Goal: Task Accomplishment & Management: Manage account settings

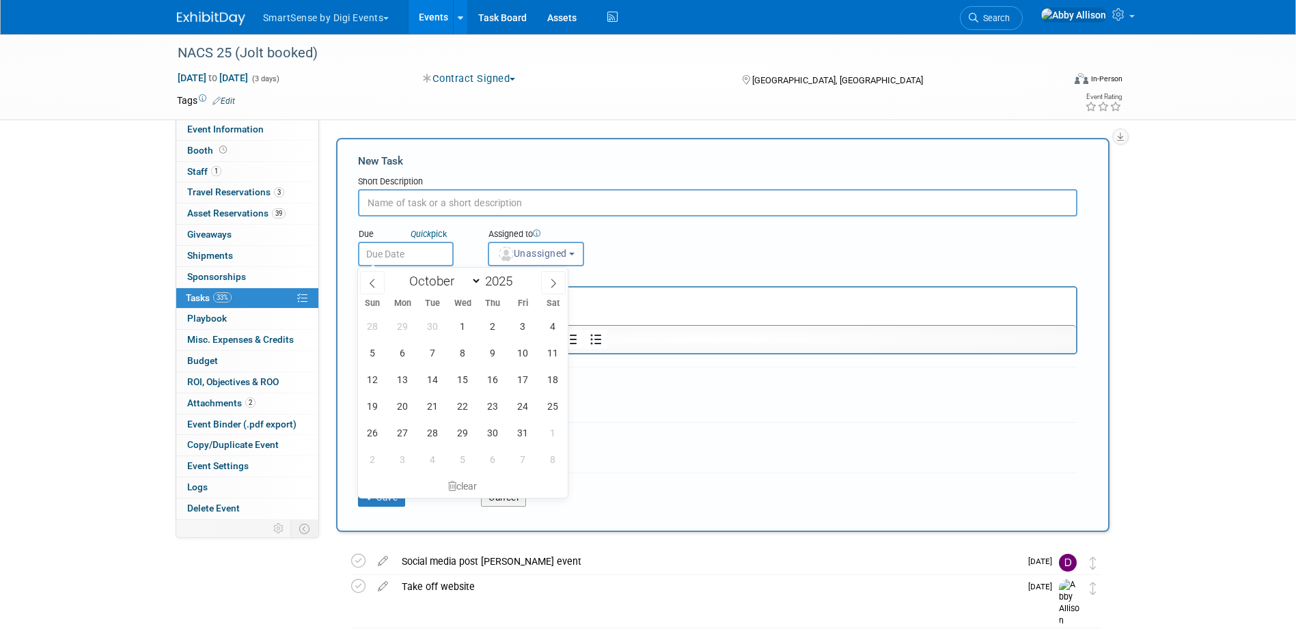
select select "9"
click at [490, 503] on button "Cancel" at bounding box center [503, 497] width 45 height 19
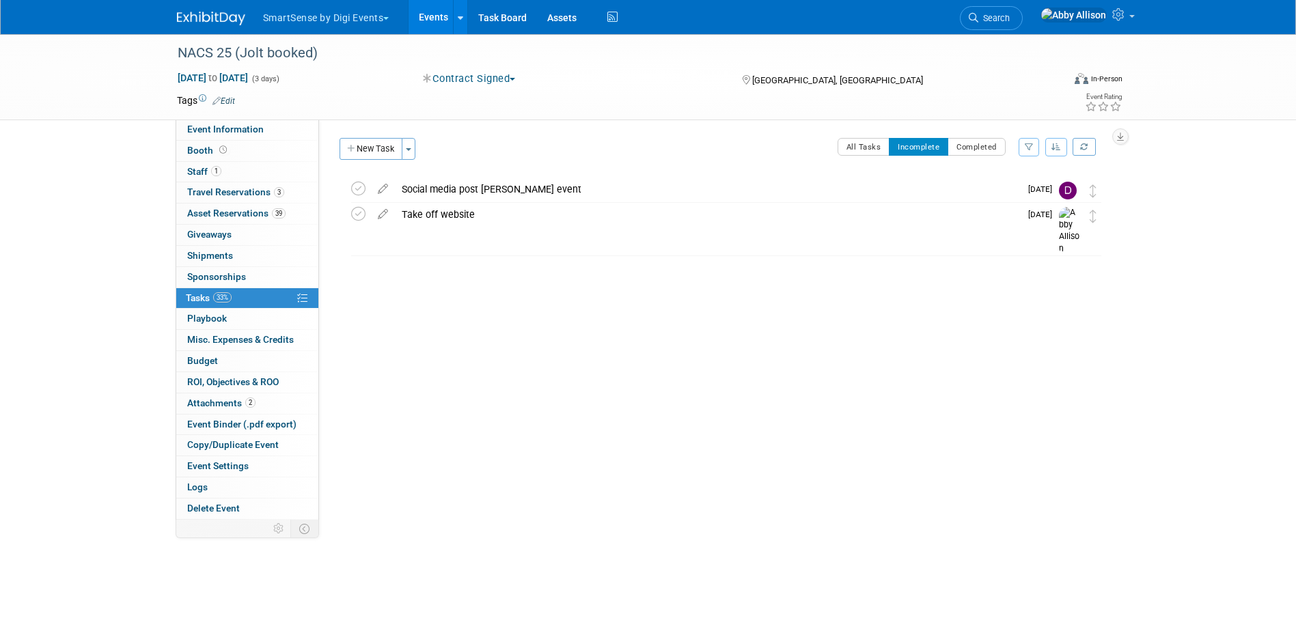
click at [429, 12] on link "Events" at bounding box center [433, 17] width 50 height 34
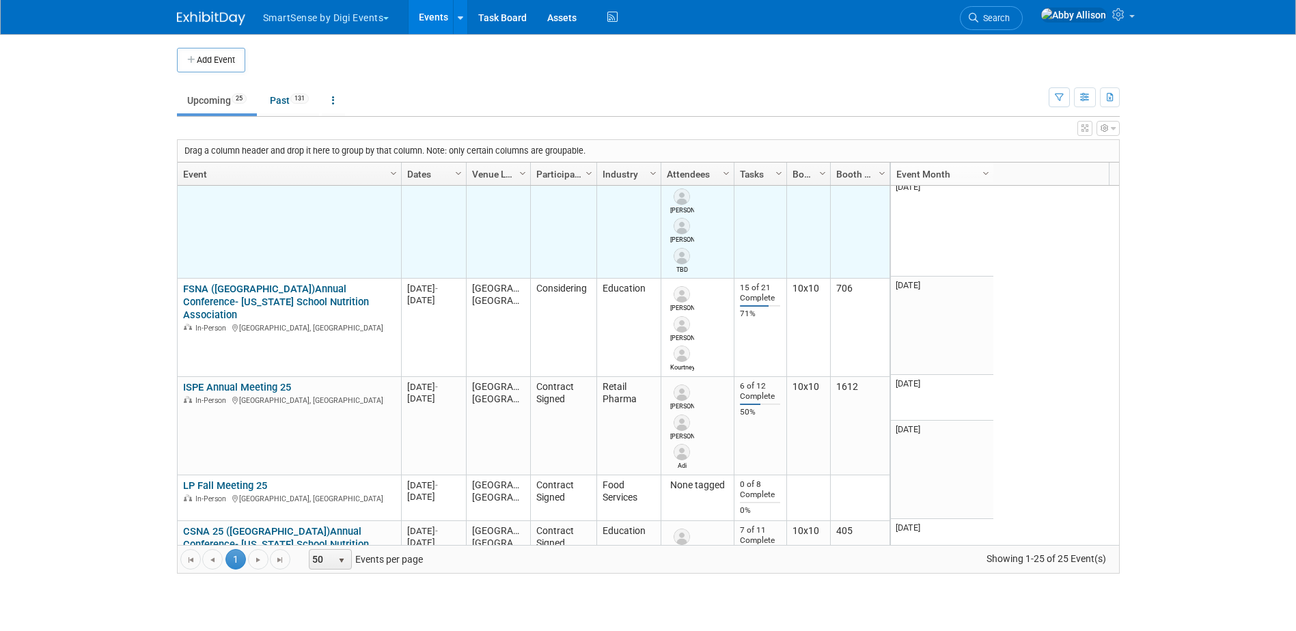
scroll to position [1639, 0]
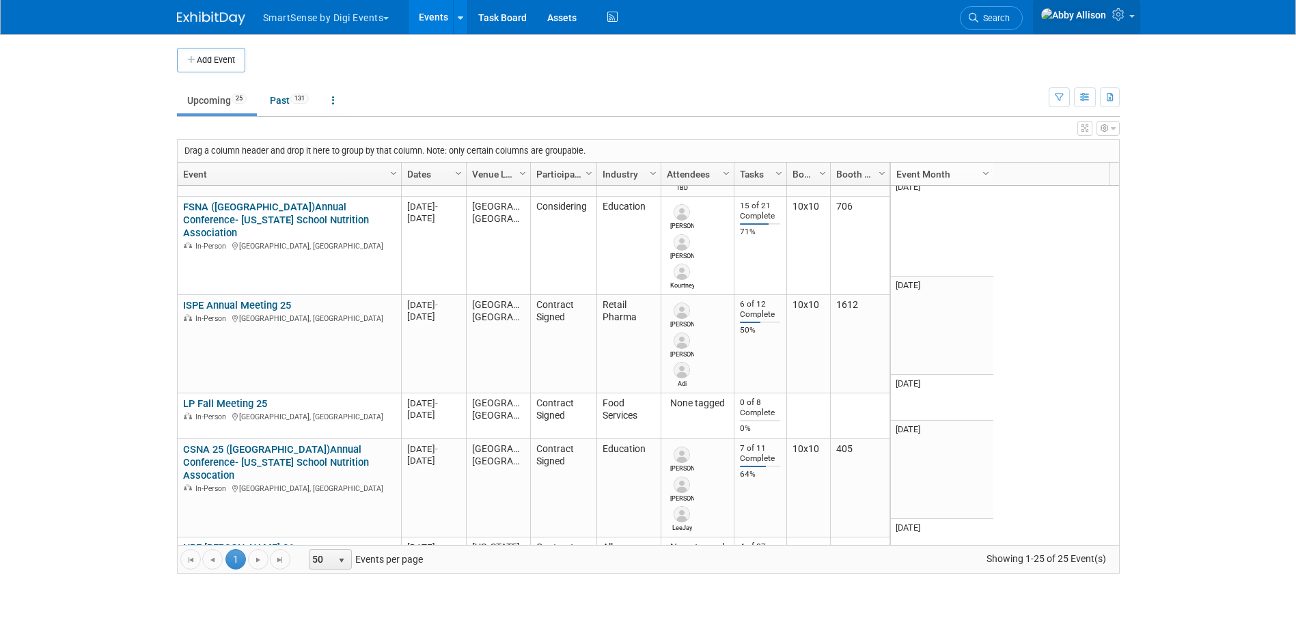
click at [1121, 20] on icon at bounding box center [1120, 14] width 16 height 12
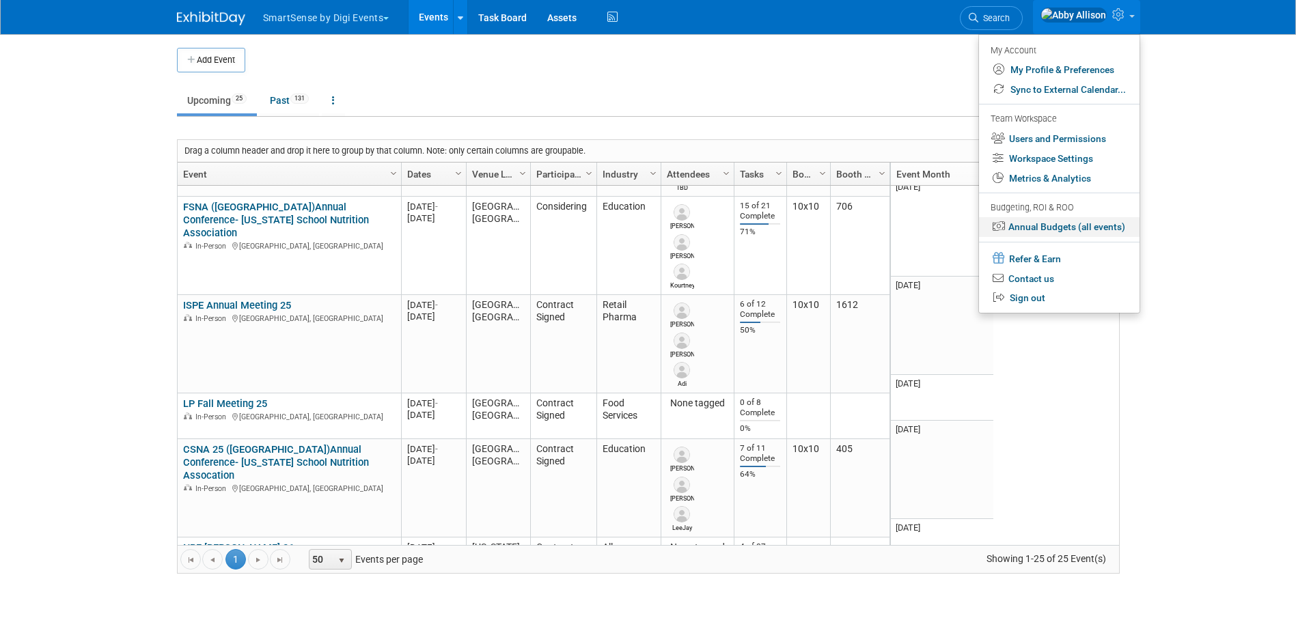
click at [1043, 229] on link "Annual Budgets (all events)" at bounding box center [1059, 227] width 161 height 20
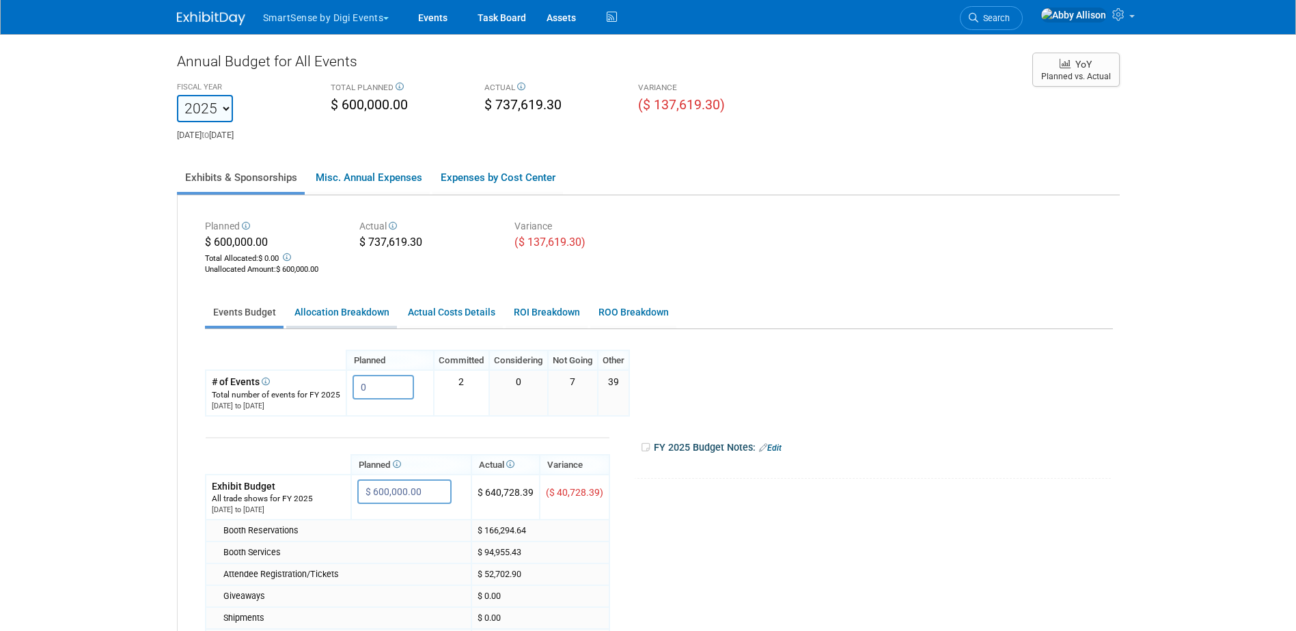
click at [360, 307] on link "Allocation Breakdown" at bounding box center [341, 312] width 111 height 27
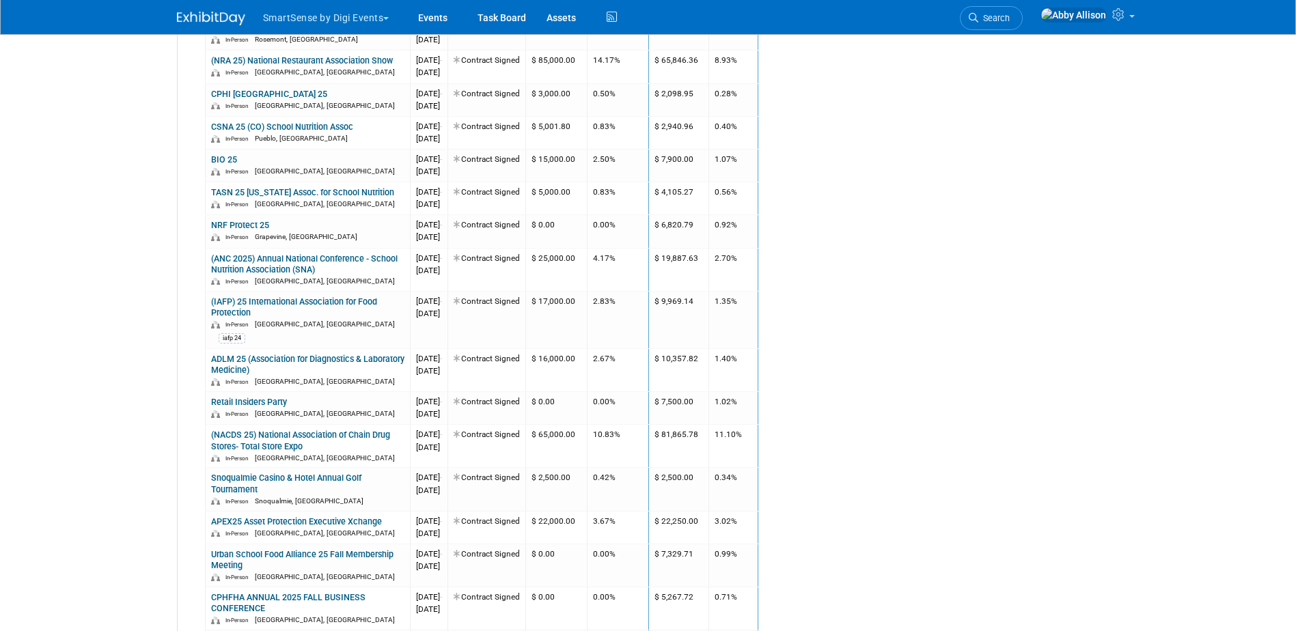
scroll to position [1298, 0]
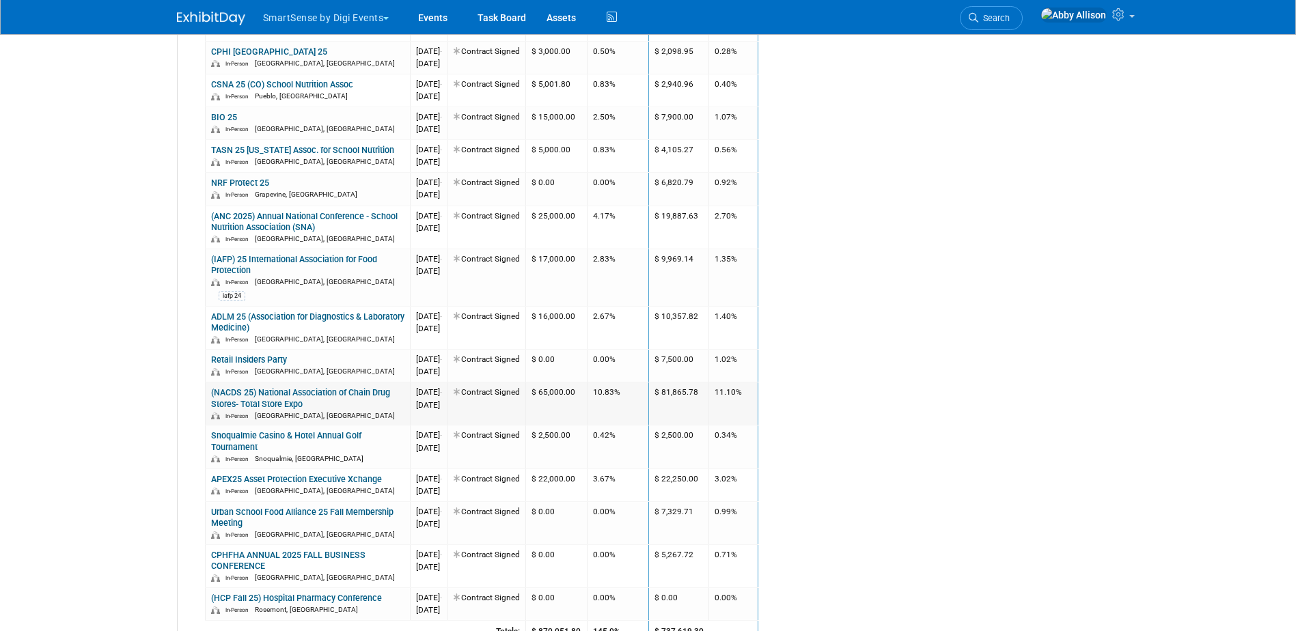
click at [260, 387] on link "(NACDS 25) National Association of Chain Drug Stores- Total Store Expo" at bounding box center [300, 397] width 179 height 21
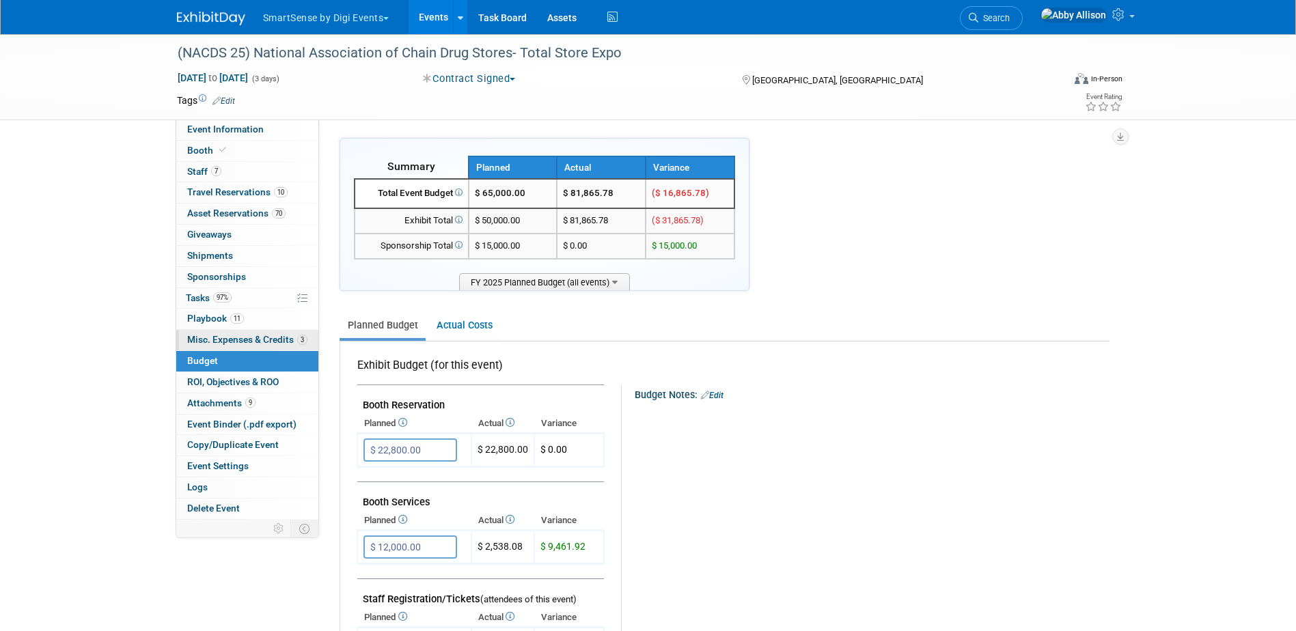
click at [194, 341] on span "Misc. Expenses & Credits 3" at bounding box center [247, 339] width 120 height 11
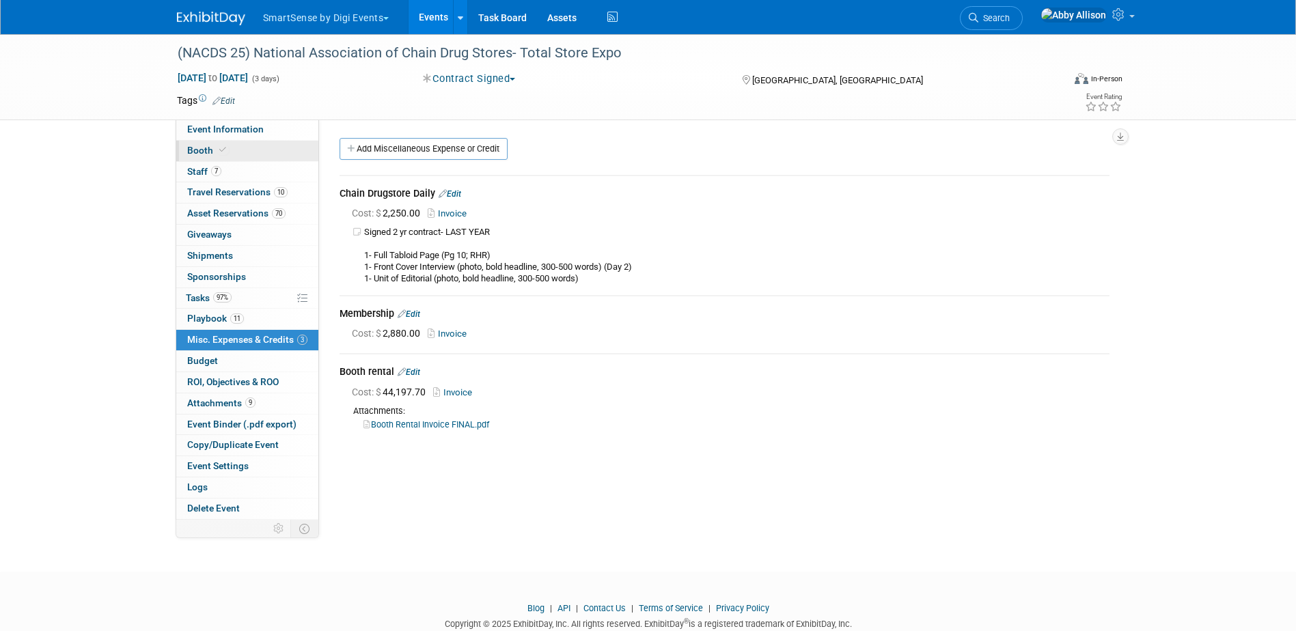
click at [207, 154] on span "Booth" at bounding box center [208, 150] width 42 height 11
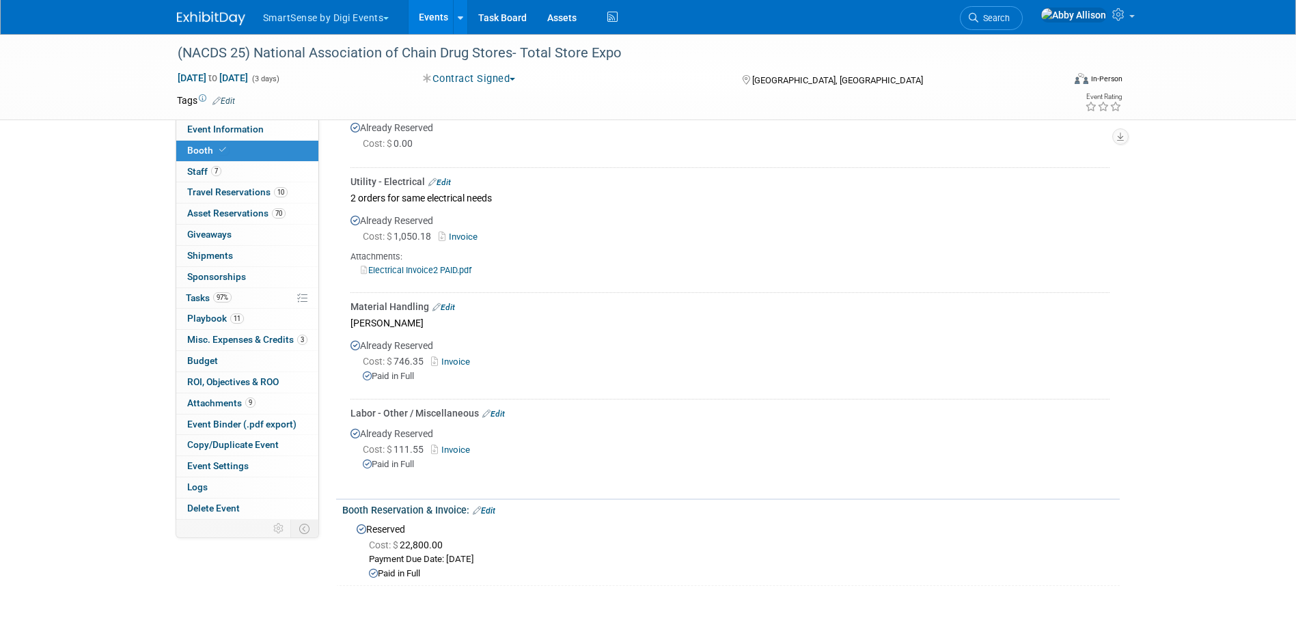
scroll to position [740, 0]
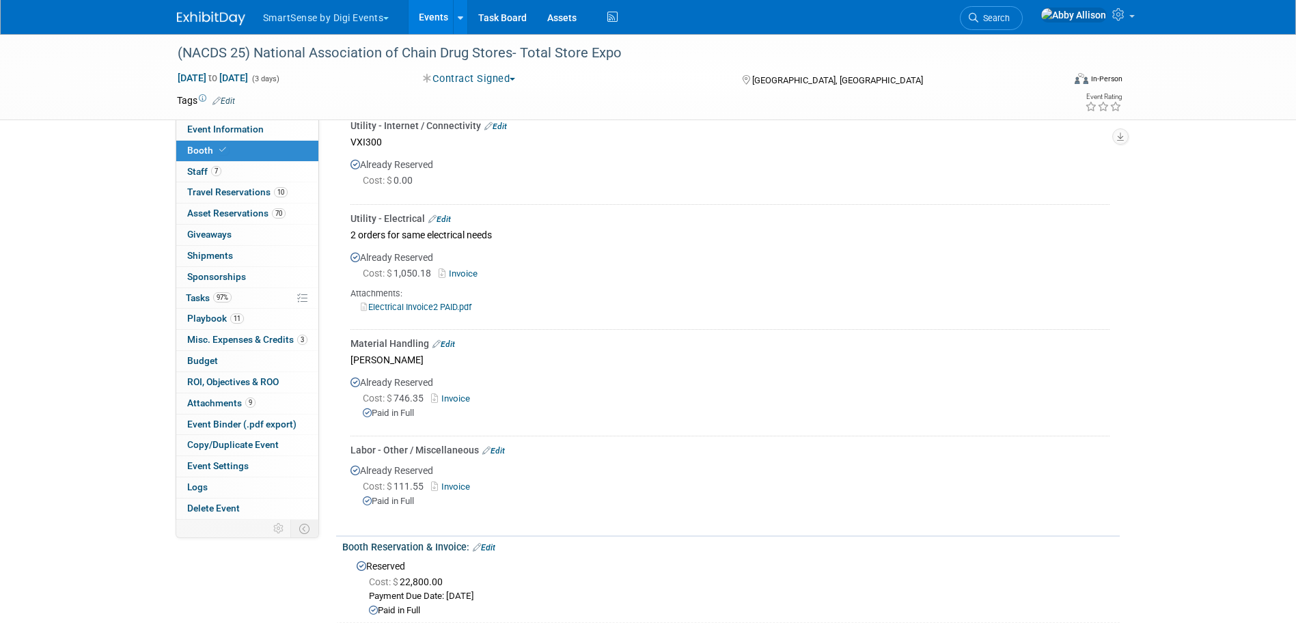
click at [447, 396] on link "Invoice" at bounding box center [453, 398] width 44 height 10
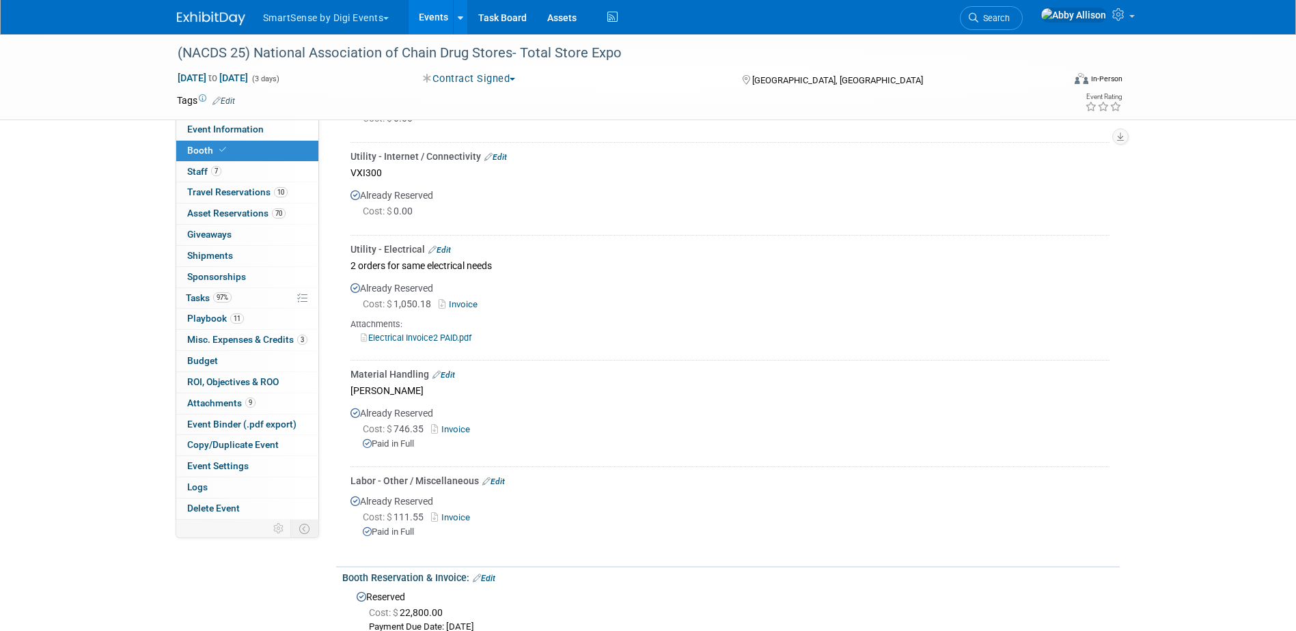
scroll to position [671, 0]
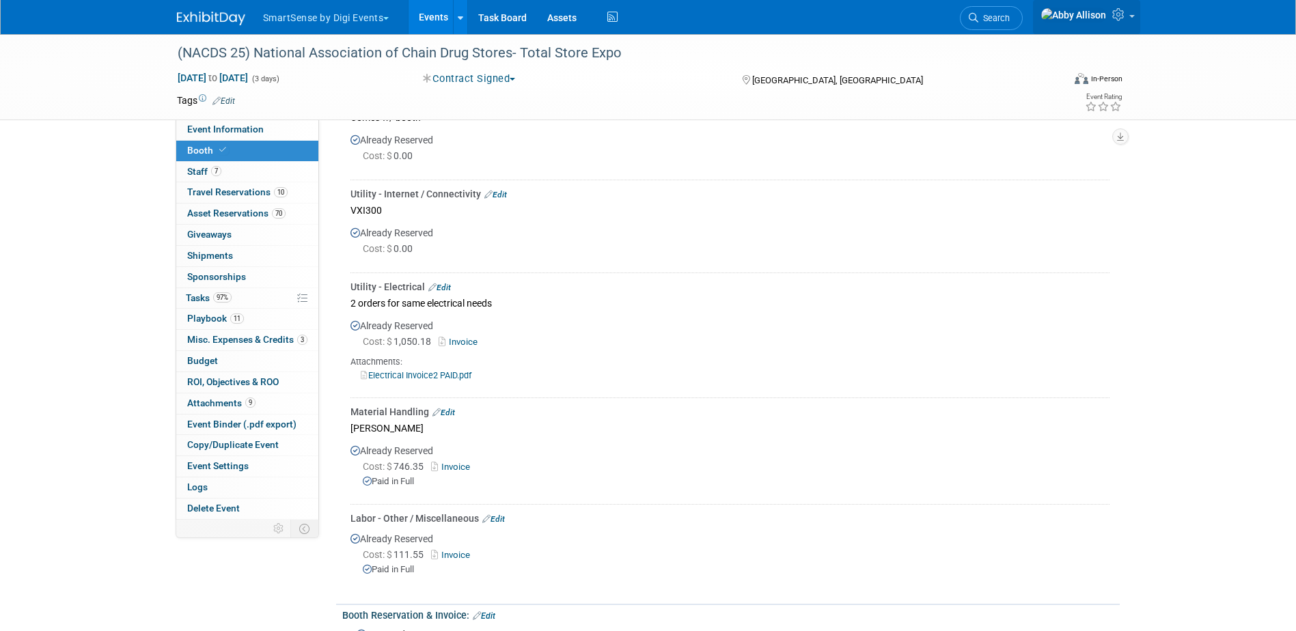
click at [1126, 20] on icon at bounding box center [1120, 14] width 16 height 12
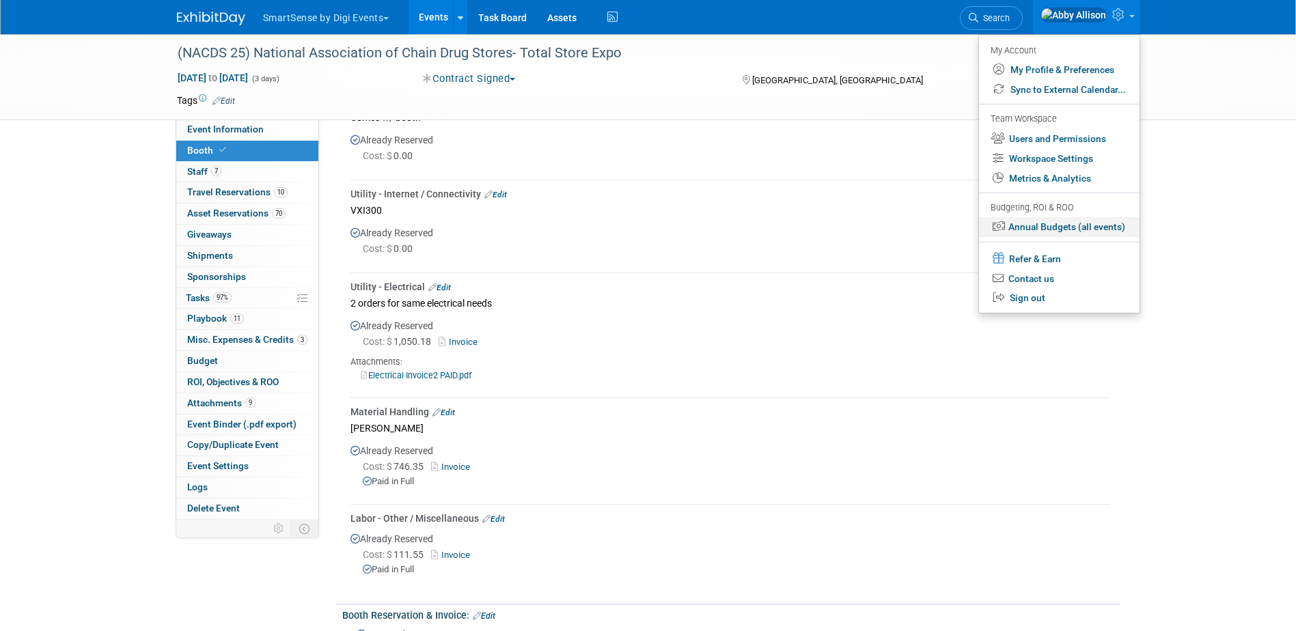
click at [1037, 224] on link "Annual Budgets (all events)" at bounding box center [1059, 227] width 161 height 20
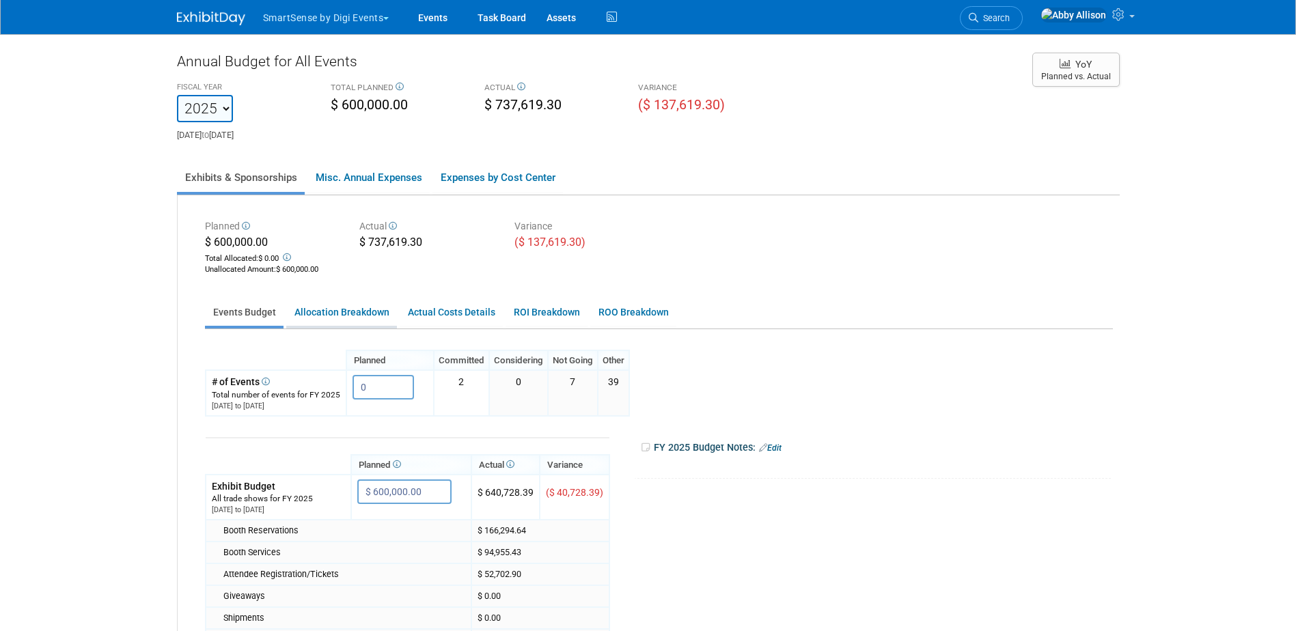
click at [331, 307] on link "Allocation Breakdown" at bounding box center [341, 312] width 111 height 27
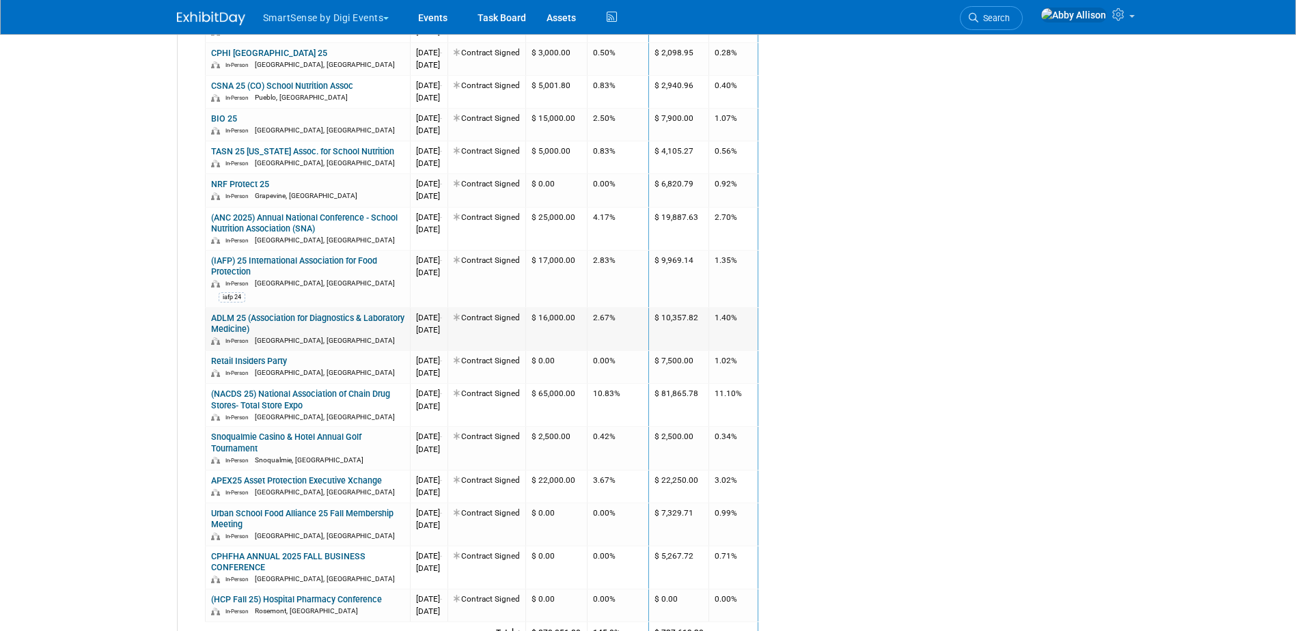
scroll to position [1298, 0]
click at [433, 15] on link "Events" at bounding box center [433, 17] width 50 height 34
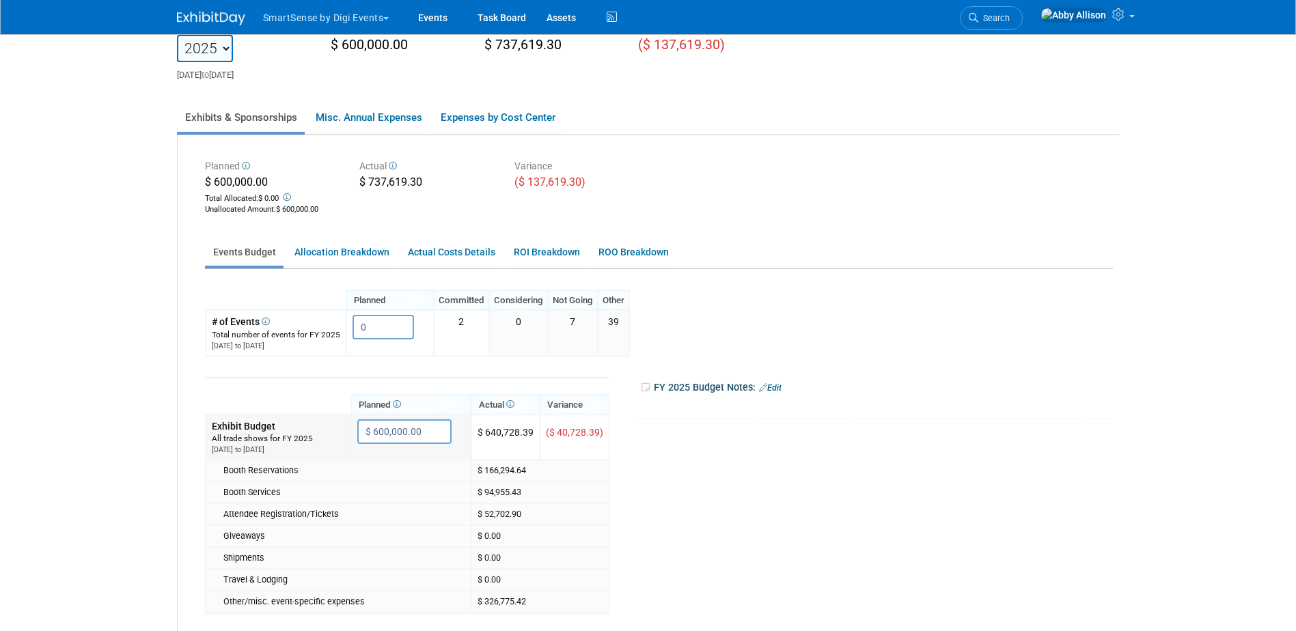
scroll to position [39, 0]
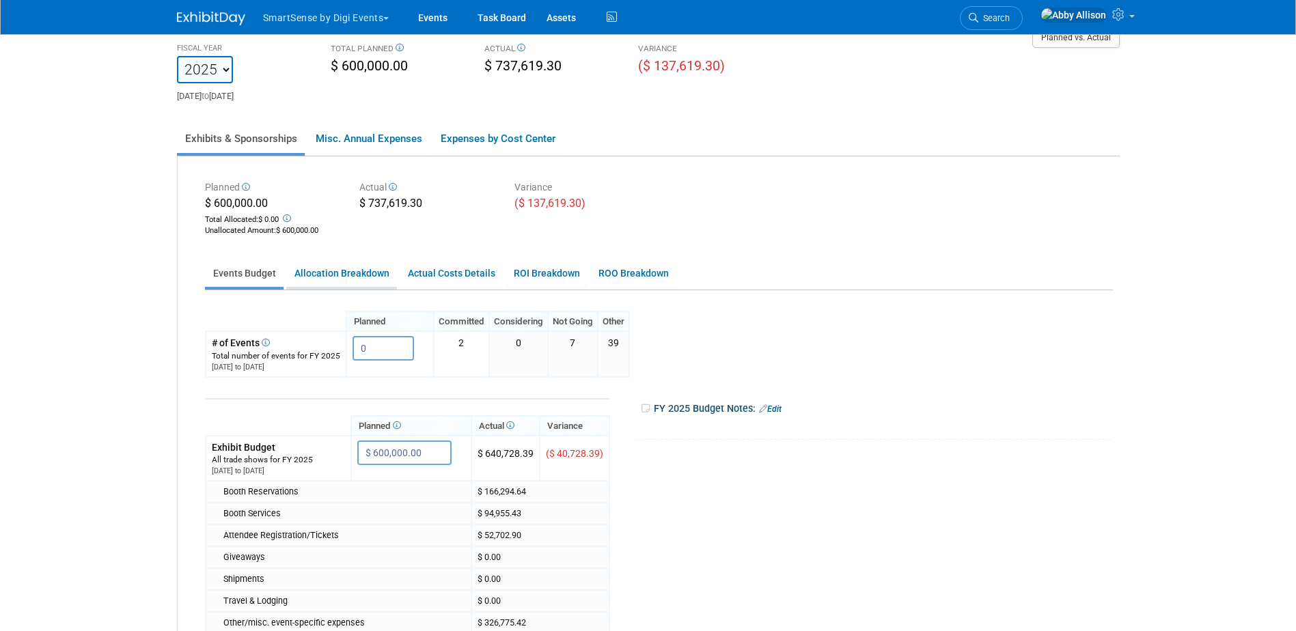
click at [344, 272] on link "Allocation Breakdown" at bounding box center [341, 273] width 111 height 27
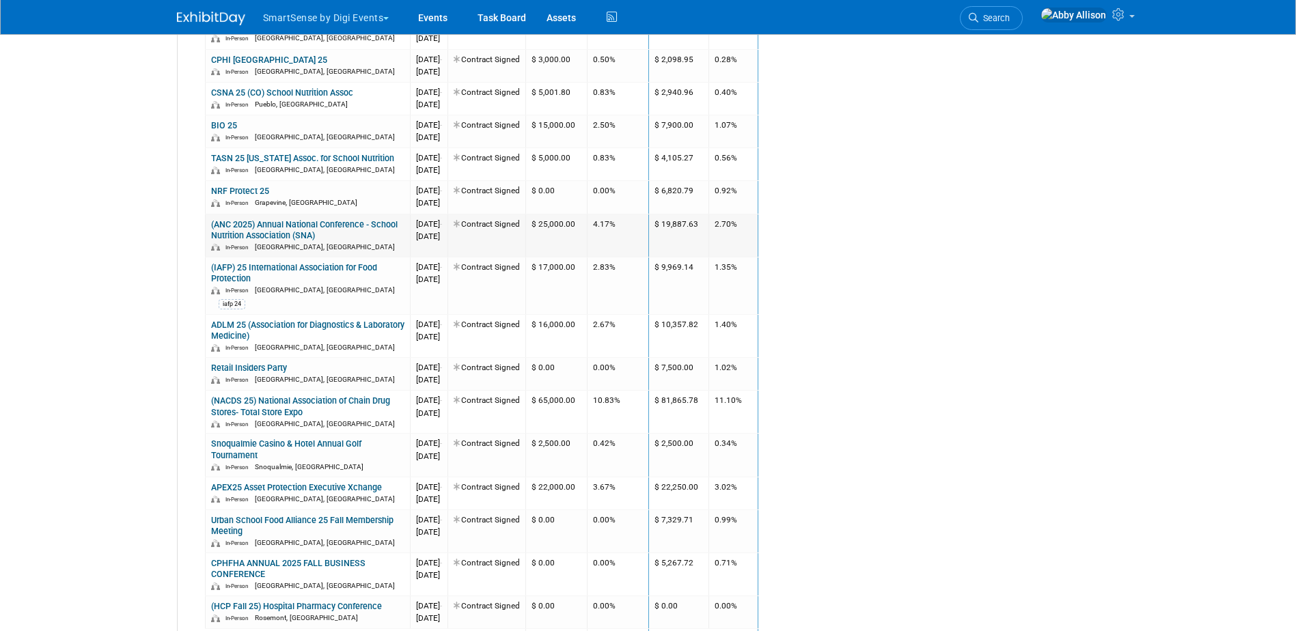
scroll to position [1337, 0]
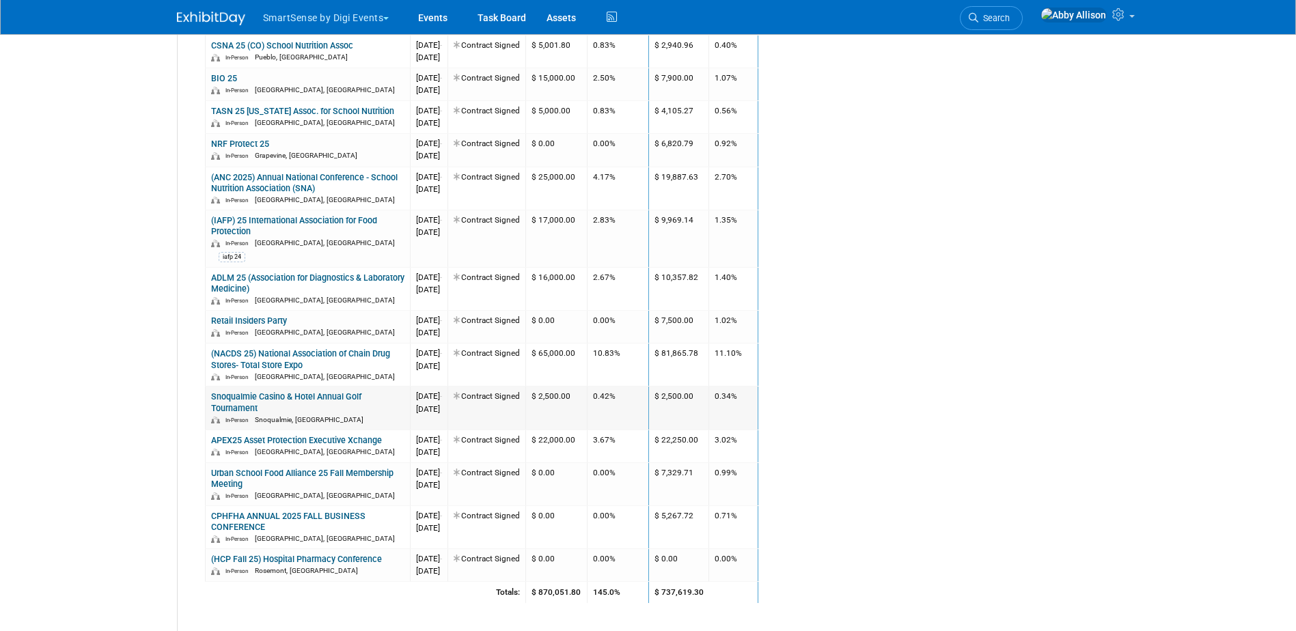
click at [270, 391] on link "Snoqualmie Casino & Hotel Annual Golf Tournament" at bounding box center [286, 401] width 150 height 21
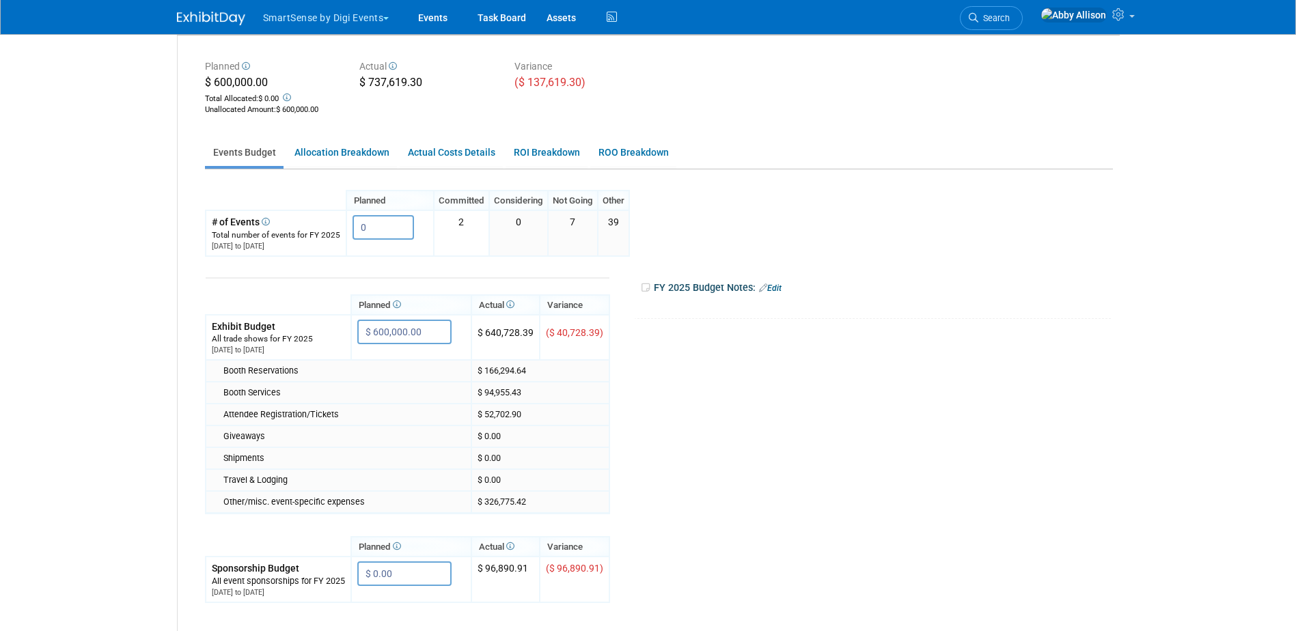
scroll to position [107, 0]
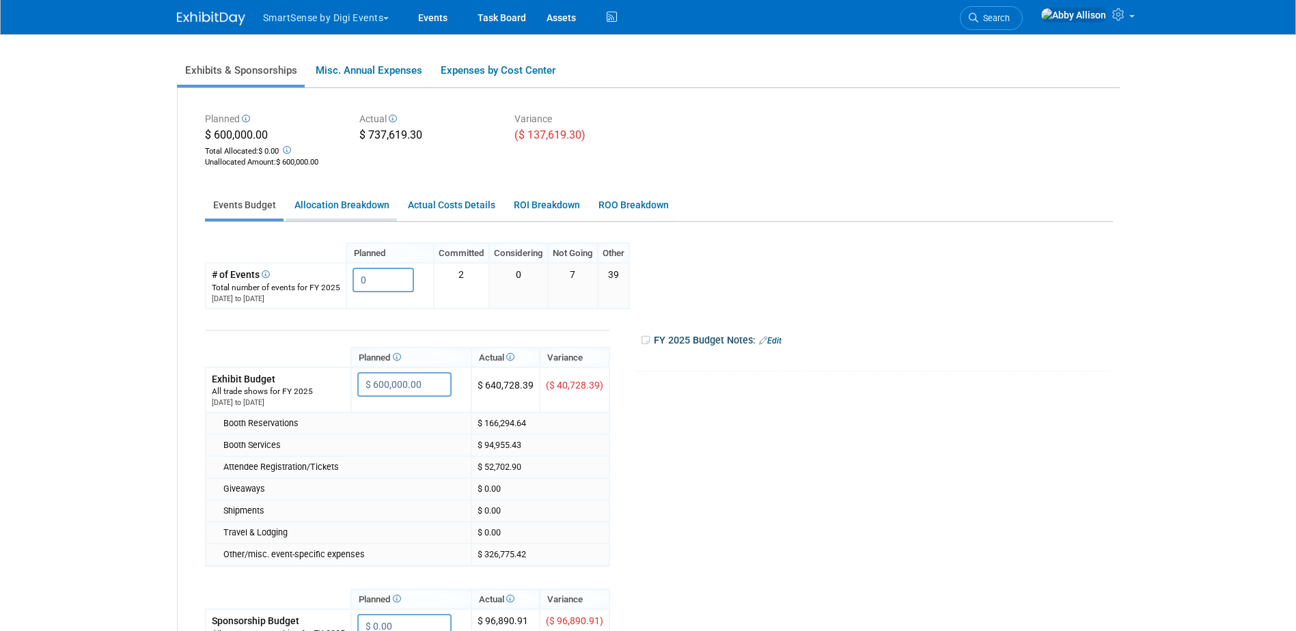
click at [335, 201] on link "Allocation Breakdown" at bounding box center [341, 205] width 111 height 27
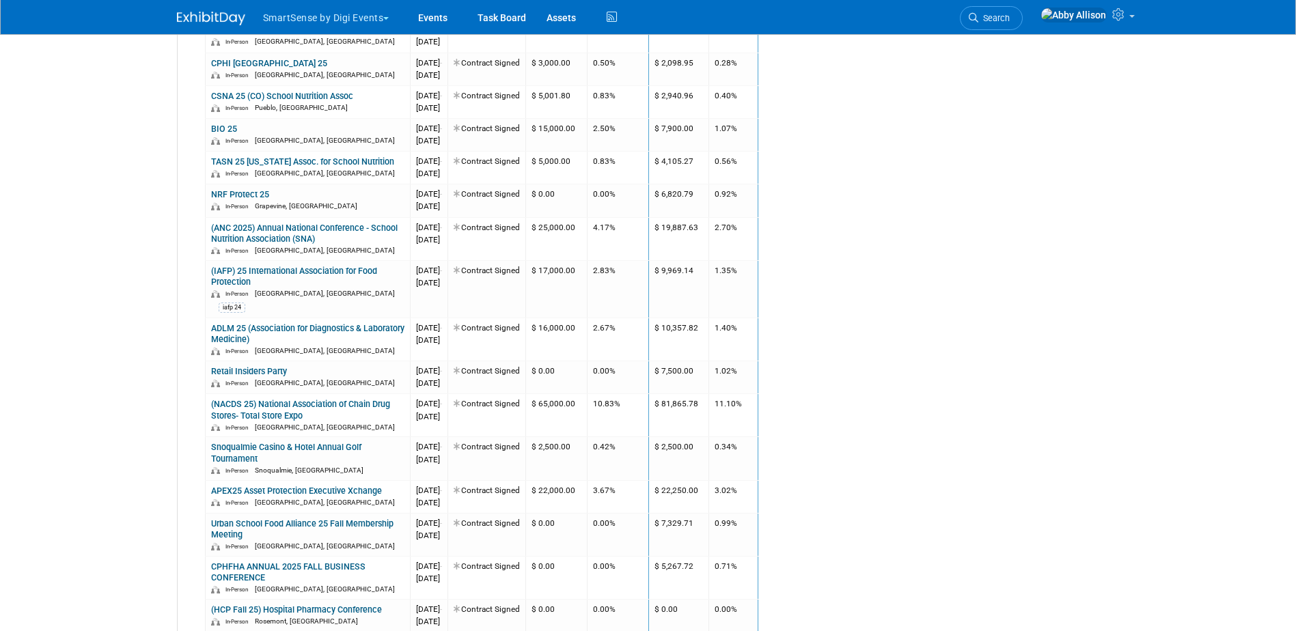
scroll to position [1337, 0]
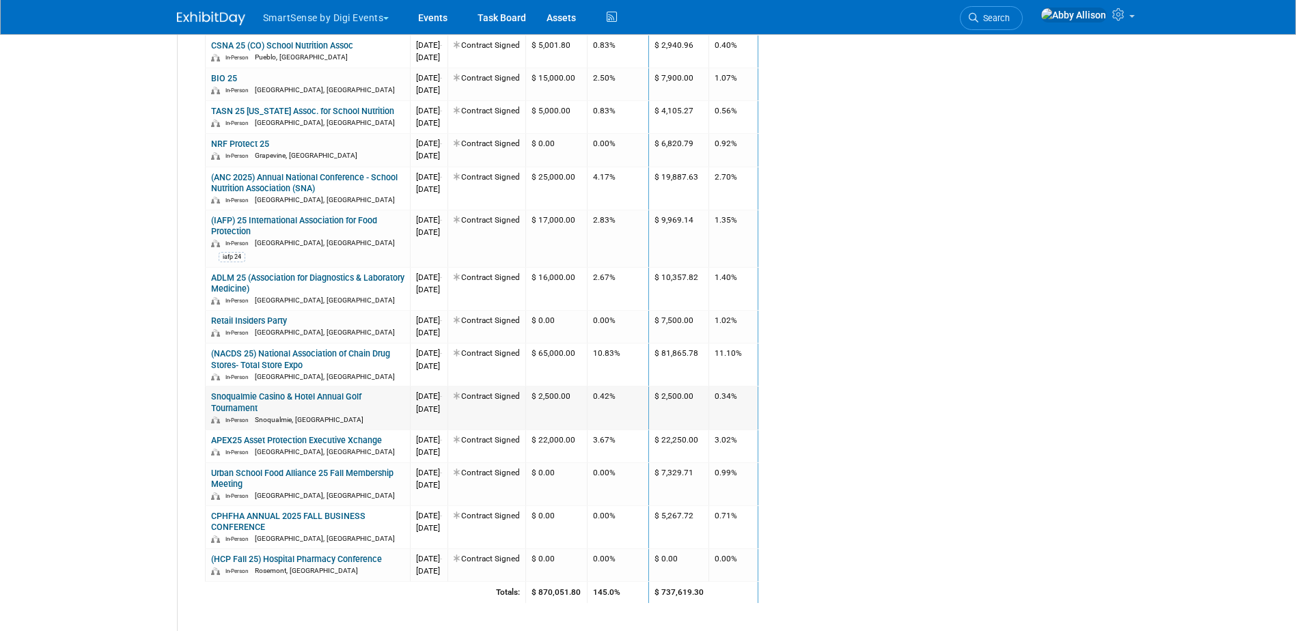
click at [245, 387] on td "Snoqualmie Casino & Hotel Annual Golf Tournament In-Person Snoqualmie, WA" at bounding box center [307, 408] width 205 height 43
click at [243, 391] on link "Snoqualmie Casino & Hotel Annual Golf Tournament" at bounding box center [286, 401] width 150 height 21
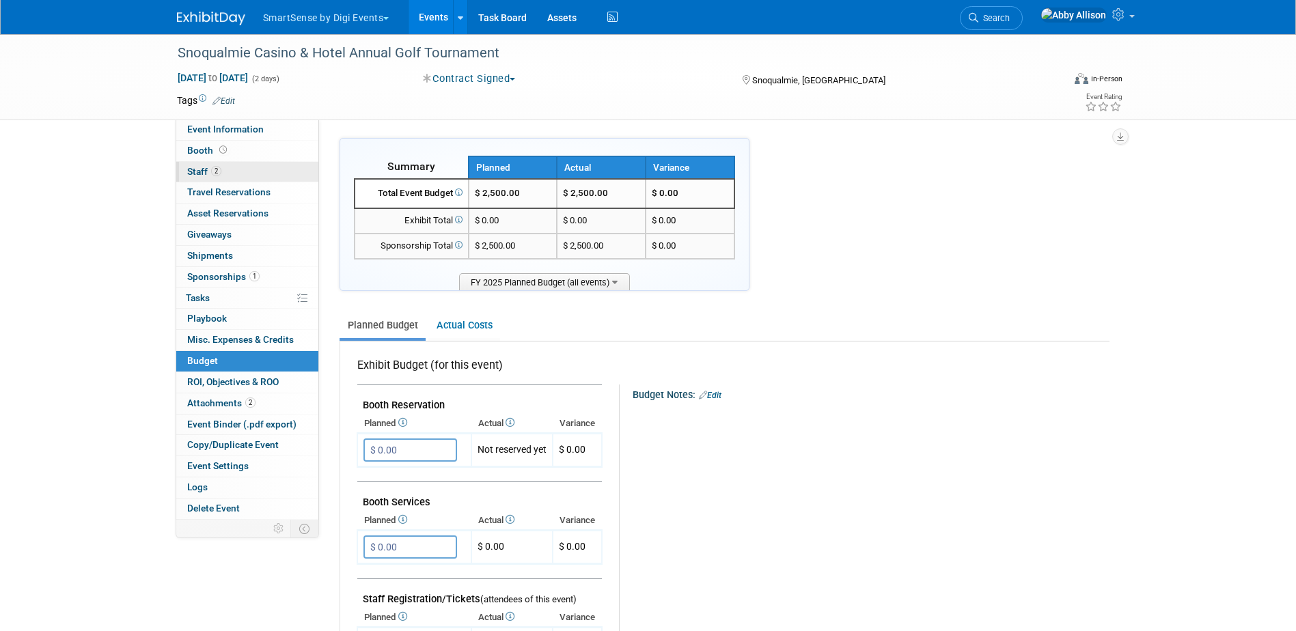
click at [189, 166] on span "Staff 2" at bounding box center [204, 171] width 34 height 11
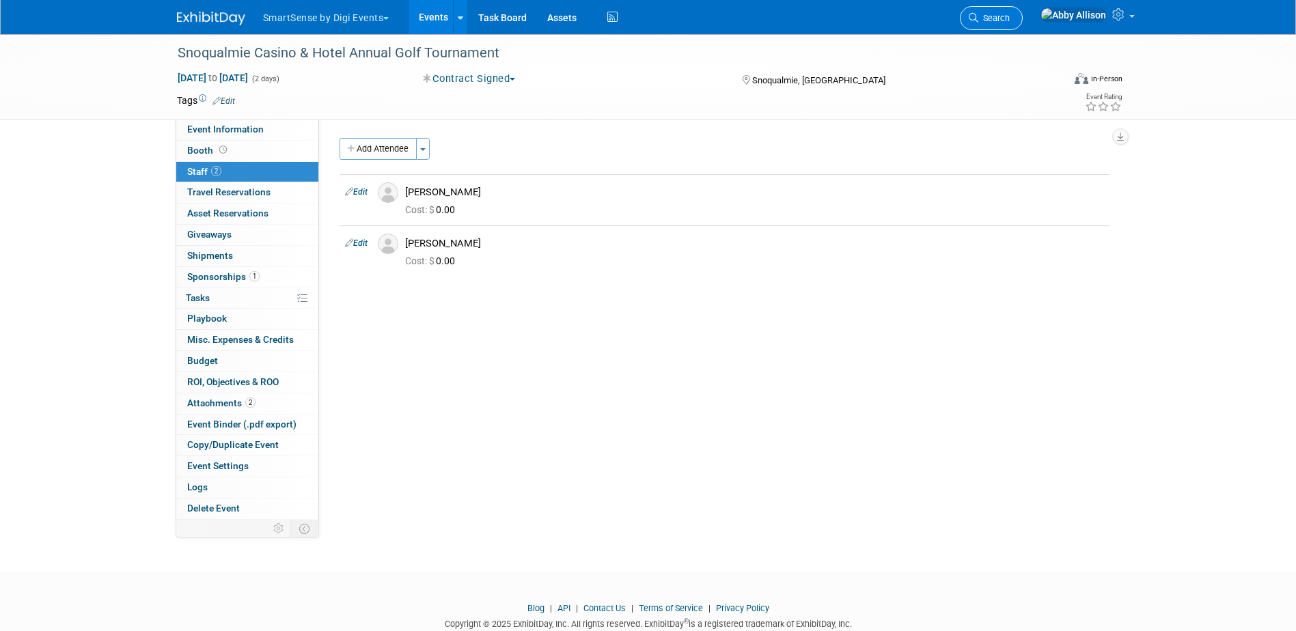
click at [1009, 14] on span "Search" at bounding box center [993, 18] width 31 height 10
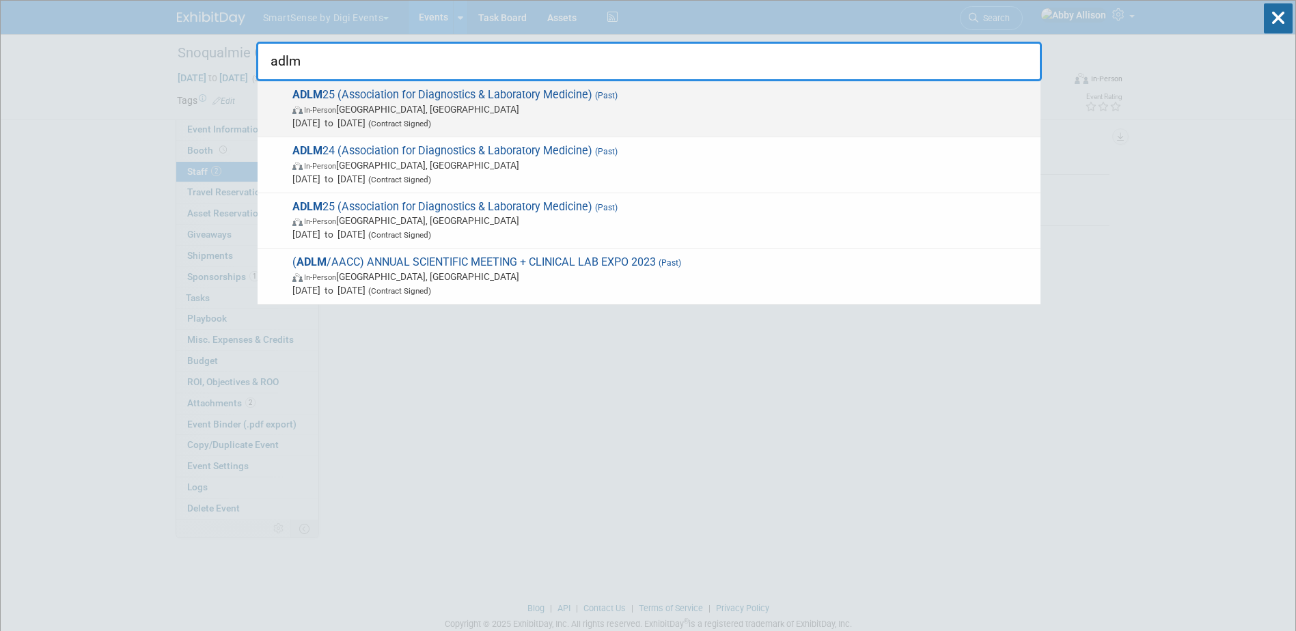
type input "adlm"
click at [411, 109] on span "In-Person Chicago, IL" at bounding box center [662, 109] width 741 height 14
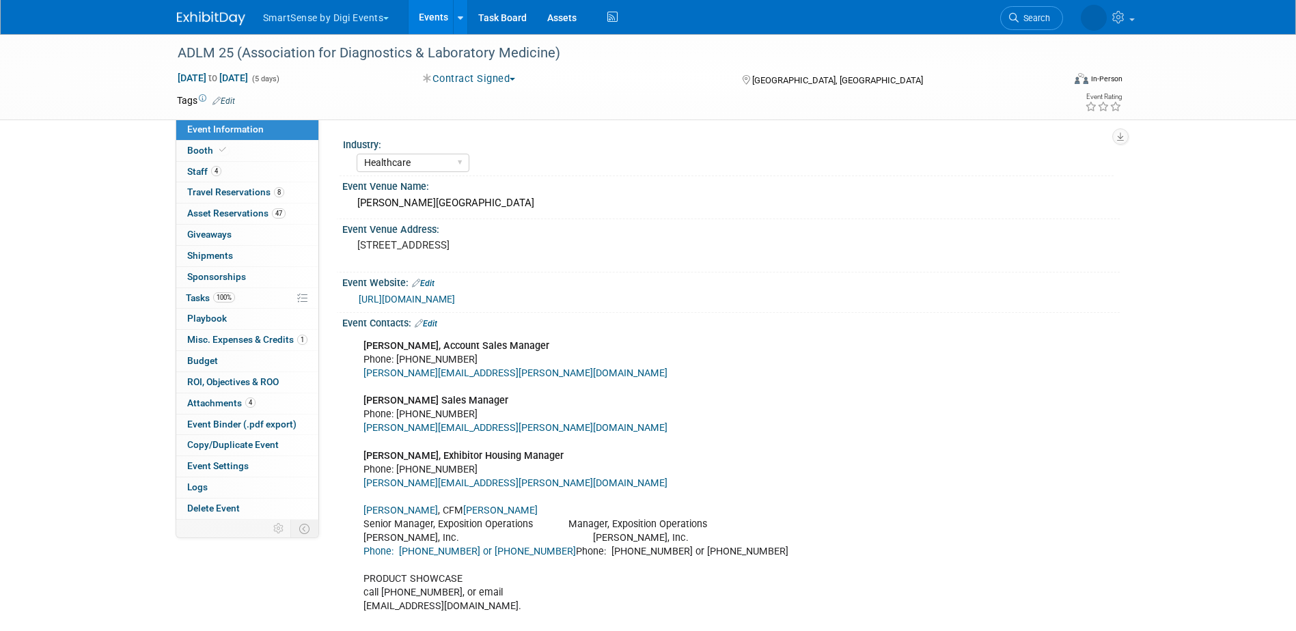
select select "Healthcare"
click at [209, 176] on span "Staff 4" at bounding box center [204, 171] width 34 height 11
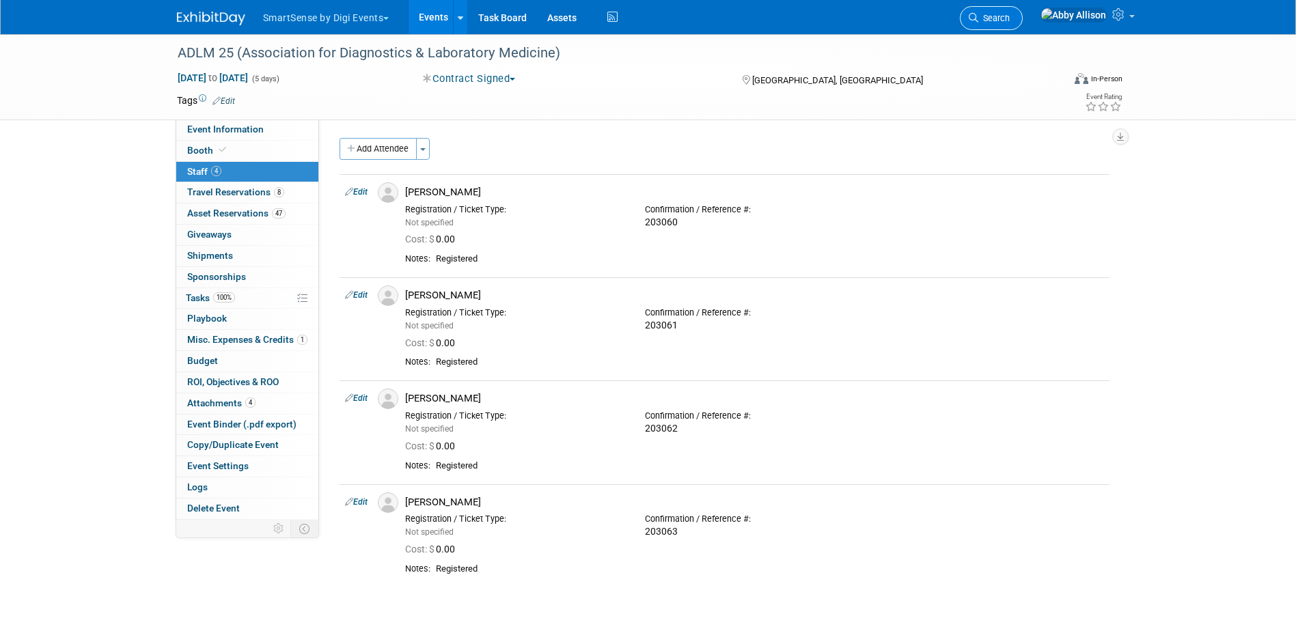
click at [1022, 27] on link "Search" at bounding box center [991, 18] width 63 height 24
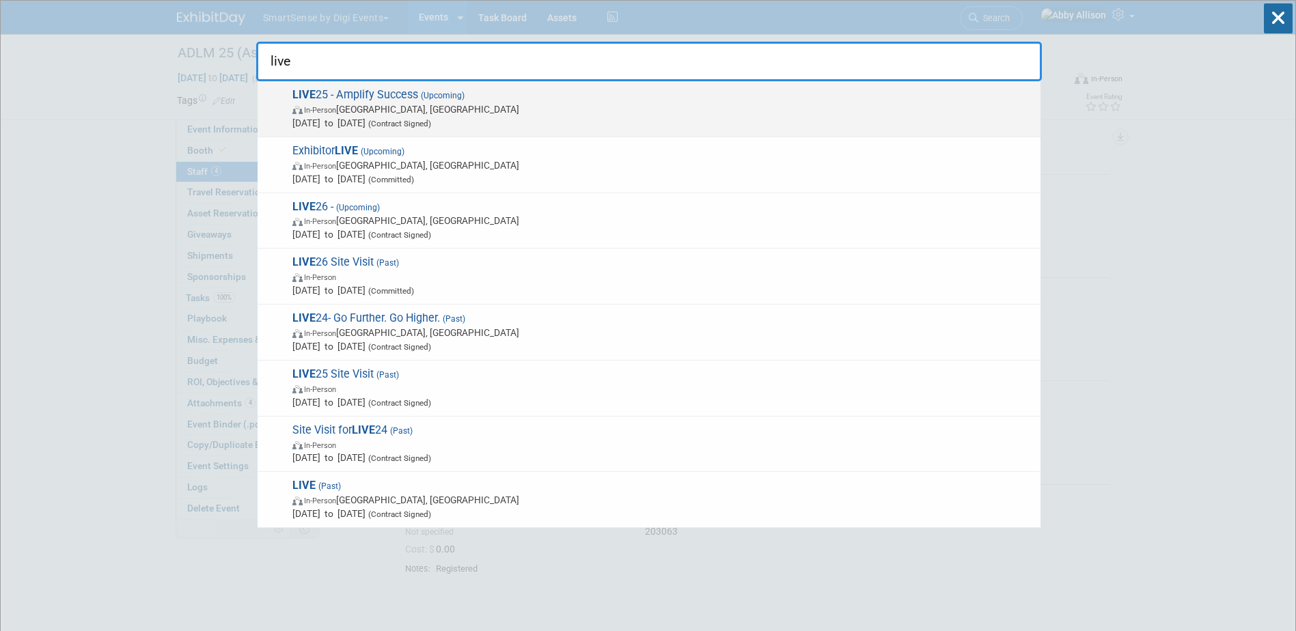
type input "live"
click at [382, 103] on span "In-Person Nashville, TN" at bounding box center [662, 109] width 741 height 14
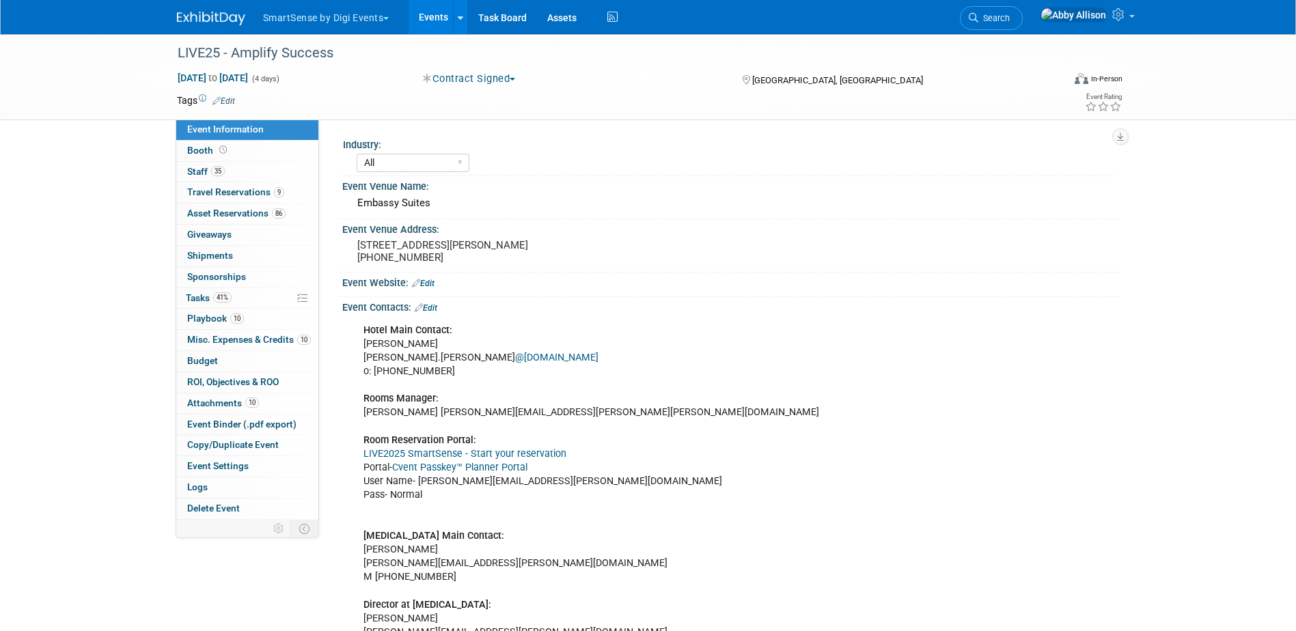
select select "All"
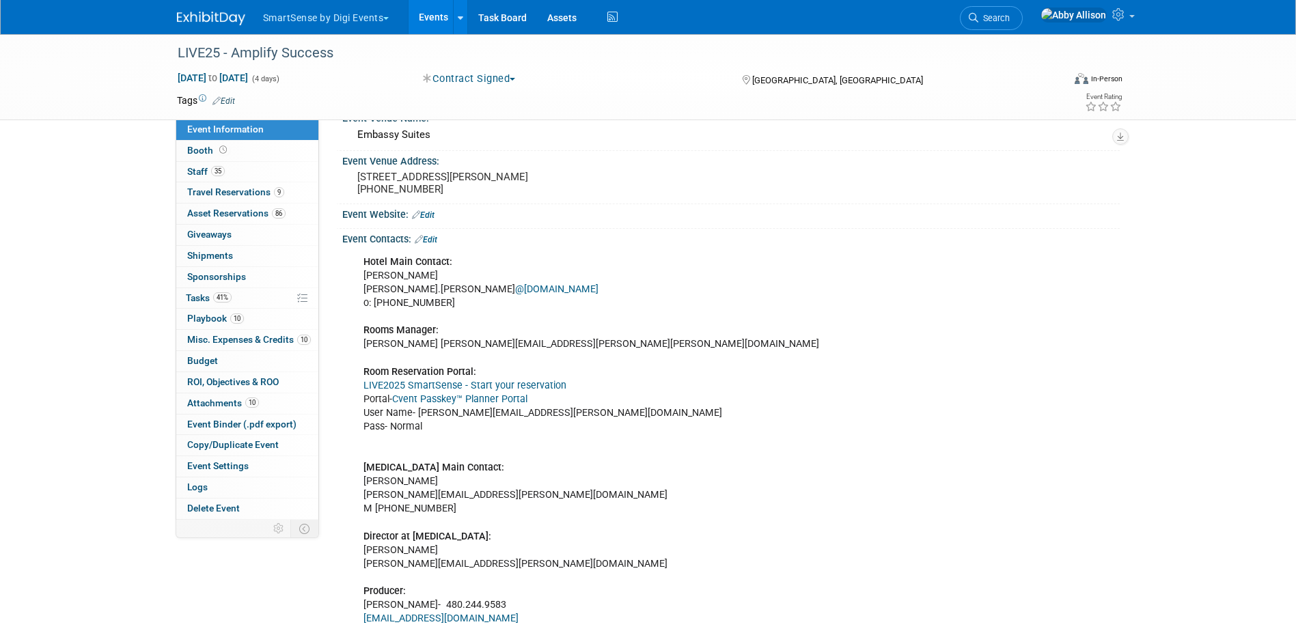
click at [482, 401] on link "Cvent Passkey™ Planner Portal" at bounding box center [459, 399] width 135 height 12
click at [1009, 14] on span "Search" at bounding box center [993, 18] width 31 height 10
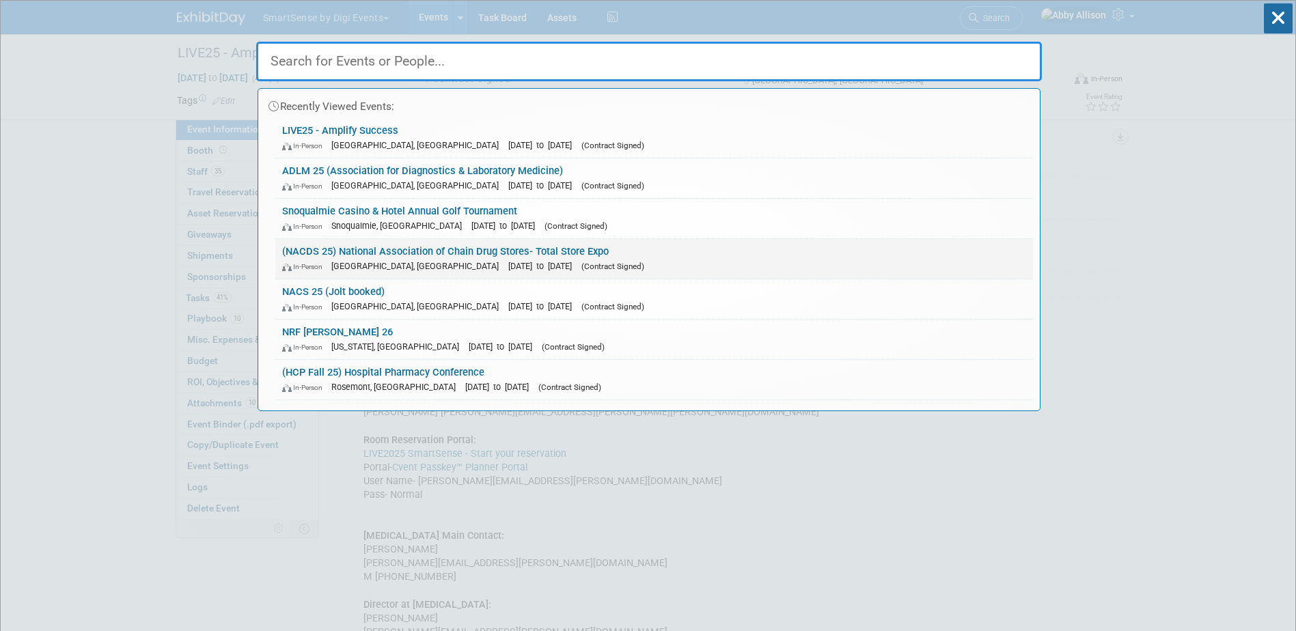
click at [339, 268] on span "[GEOGRAPHIC_DATA], [GEOGRAPHIC_DATA]" at bounding box center [418, 266] width 174 height 10
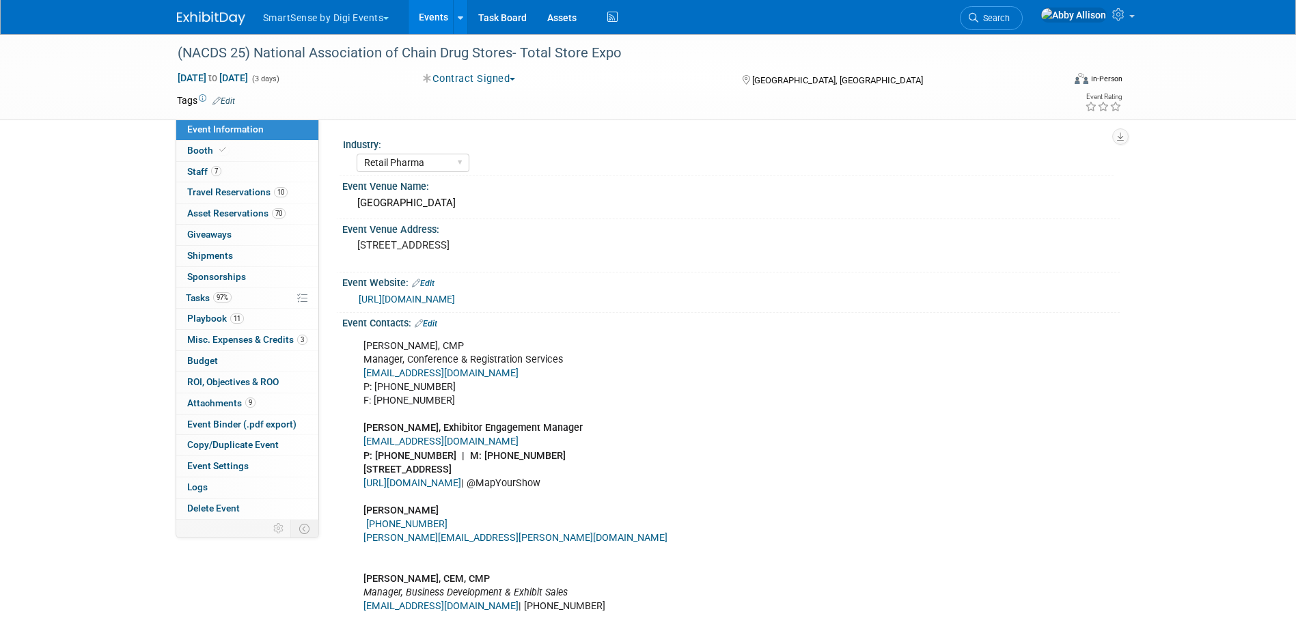
select select "Retail Pharma"
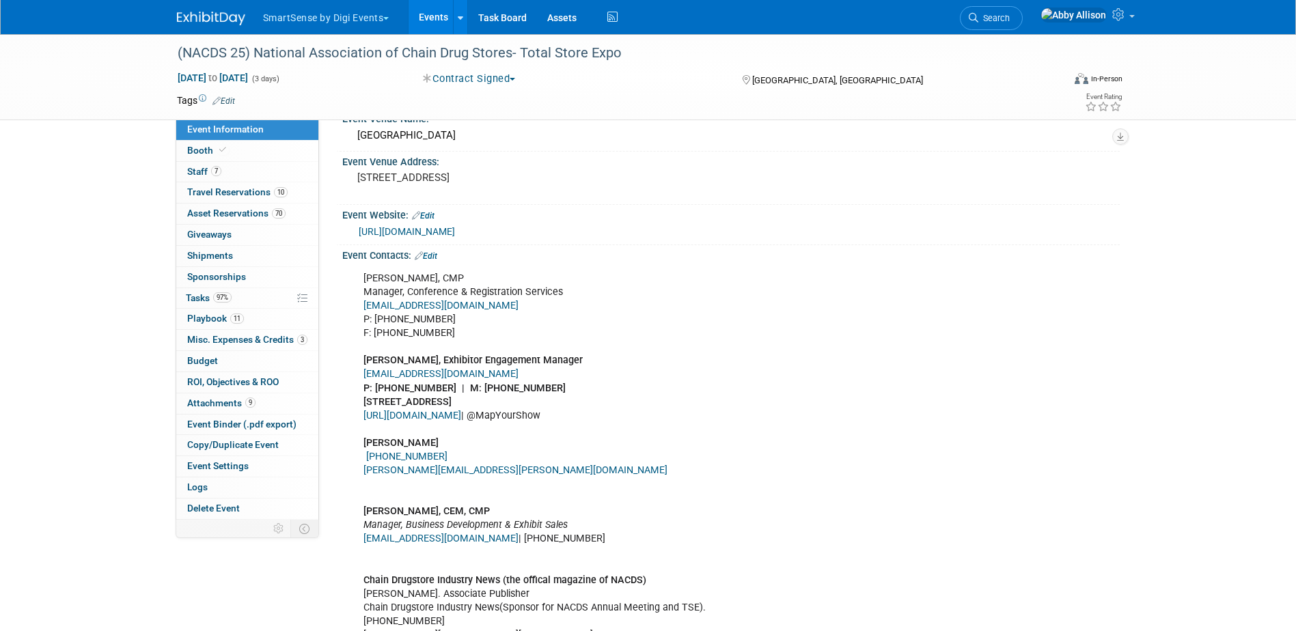
scroll to position [68, 0]
click at [182, 148] on link "Booth" at bounding box center [247, 151] width 142 height 20
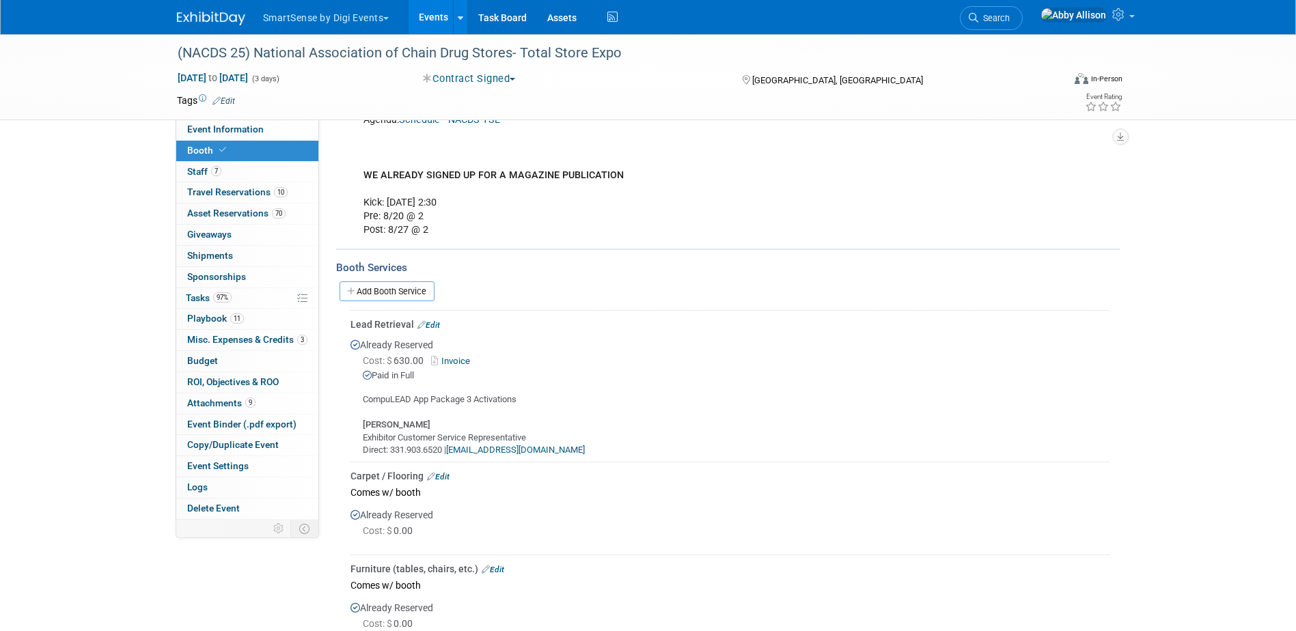
scroll to position [205, 0]
click at [427, 322] on link "Edit" at bounding box center [428, 324] width 23 height 10
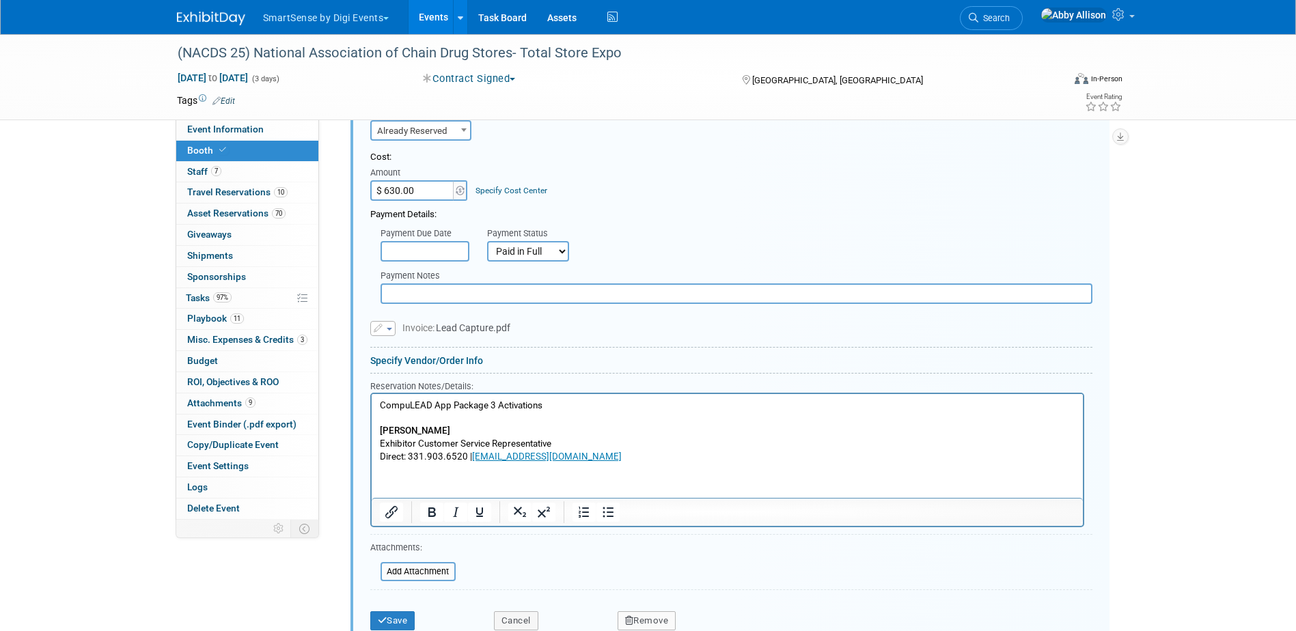
scroll to position [496, 0]
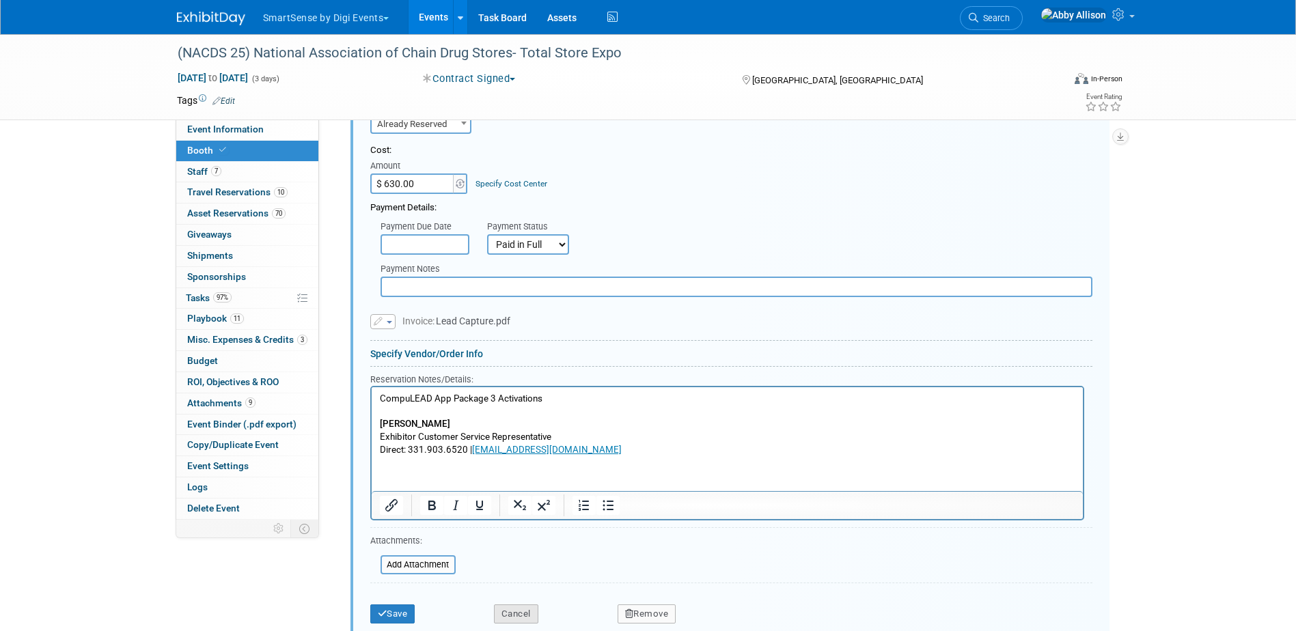
click at [527, 606] on button "Cancel" at bounding box center [516, 613] width 44 height 19
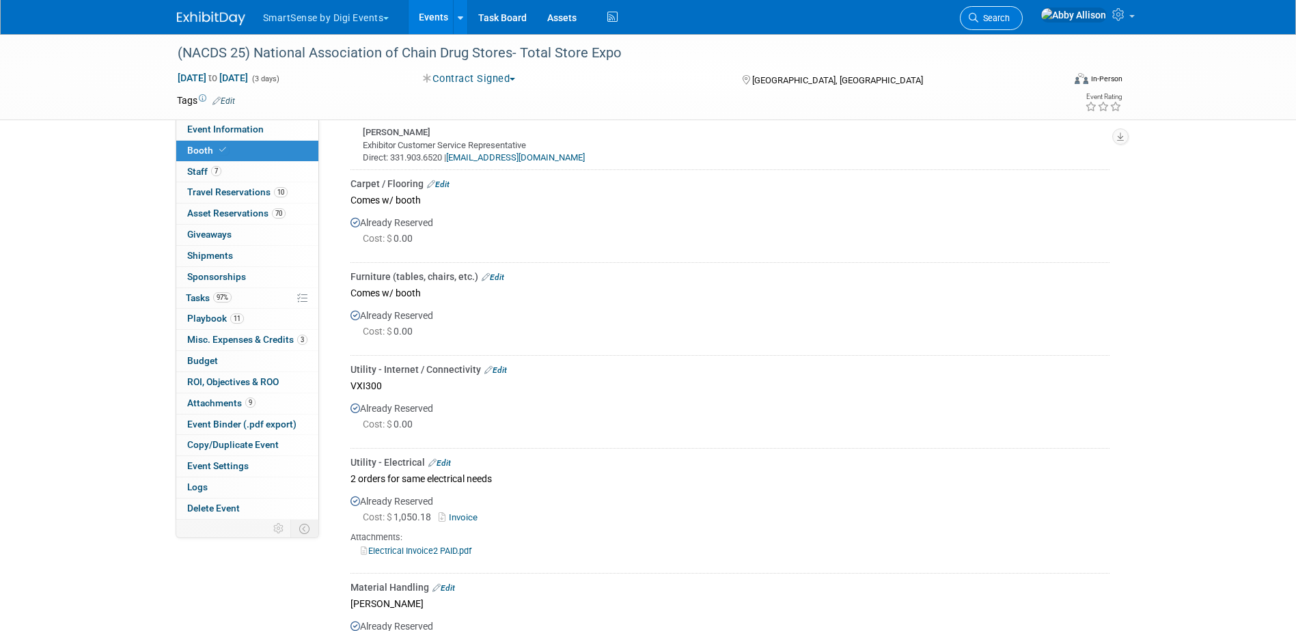
click at [1009, 14] on span "Search" at bounding box center [993, 18] width 31 height 10
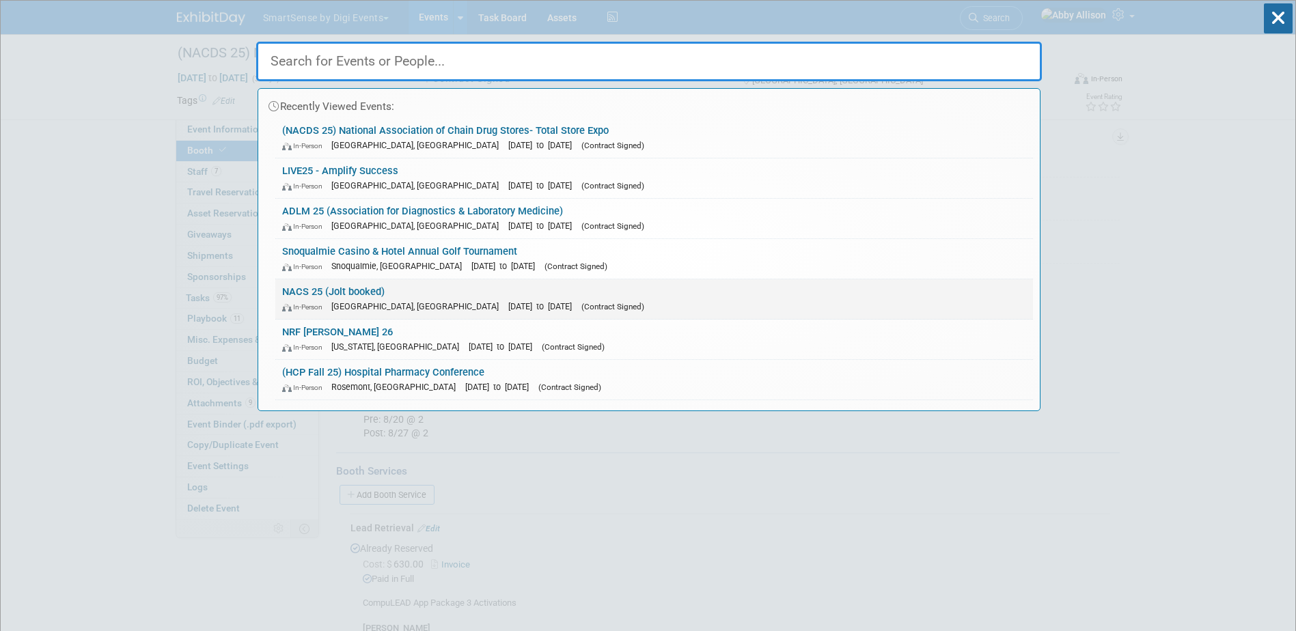
click at [296, 299] on div "In-Person Chicago, IL Oct 15, 2025 to Oct 17, 2025 (Contract Signed)" at bounding box center [654, 306] width 744 height 14
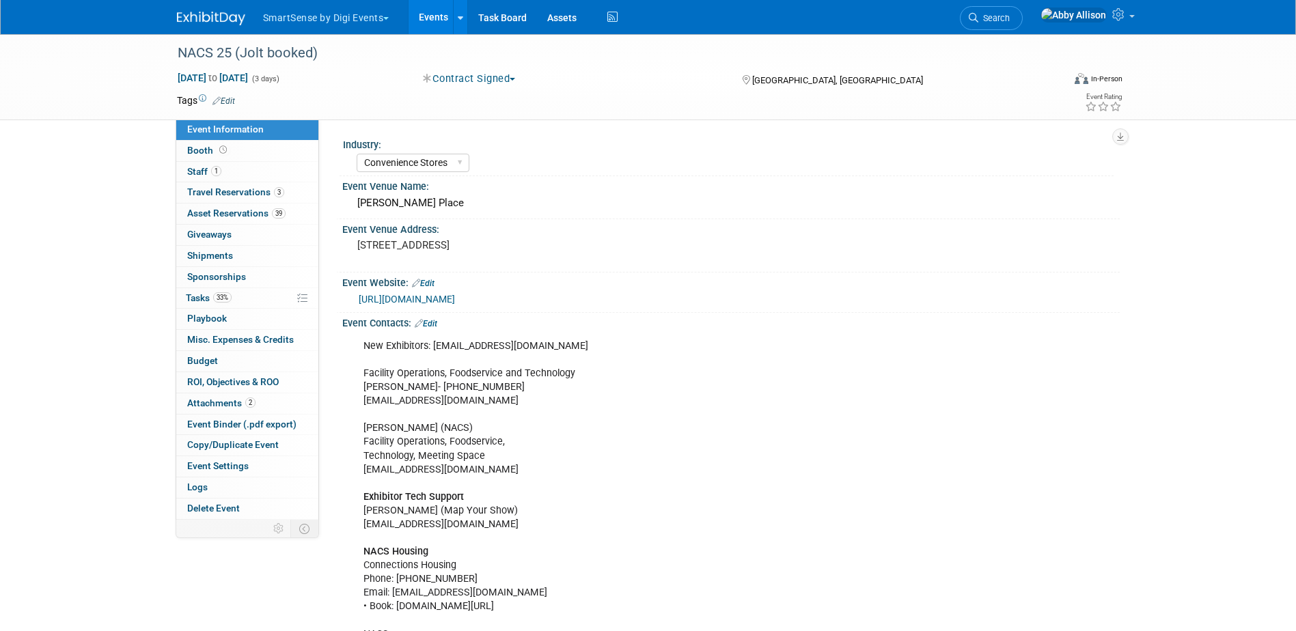
select select "Convenience Stores"
click at [228, 154] on link "Booth" at bounding box center [247, 151] width 142 height 20
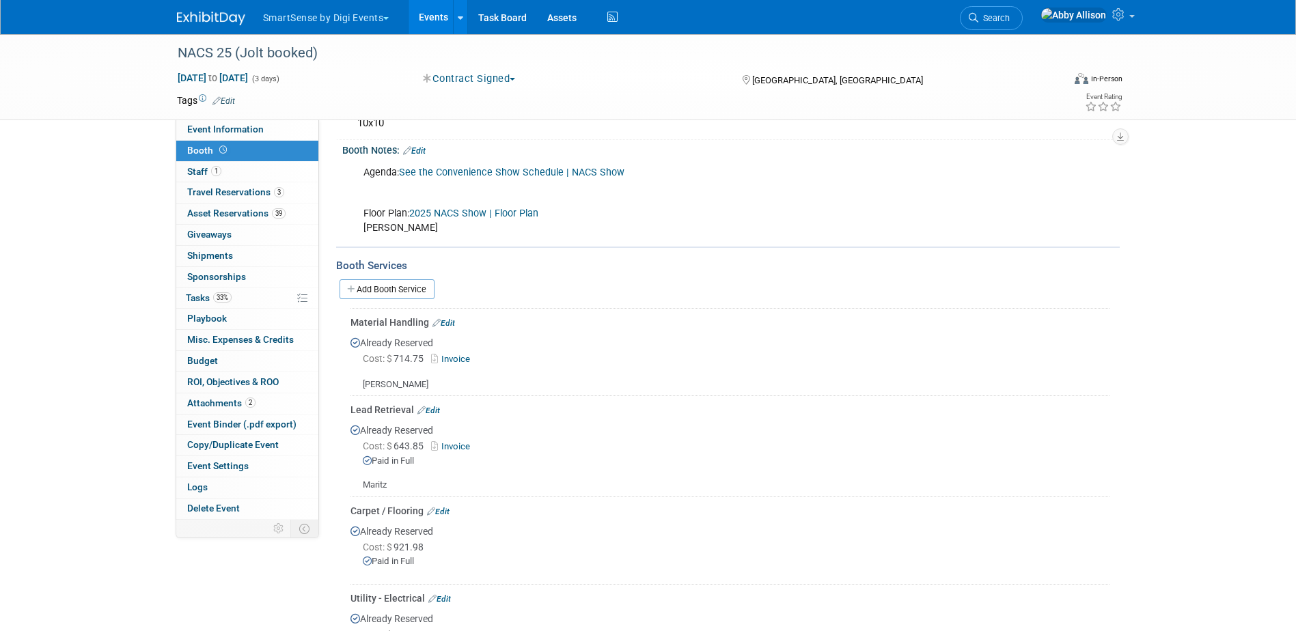
scroll to position [137, 0]
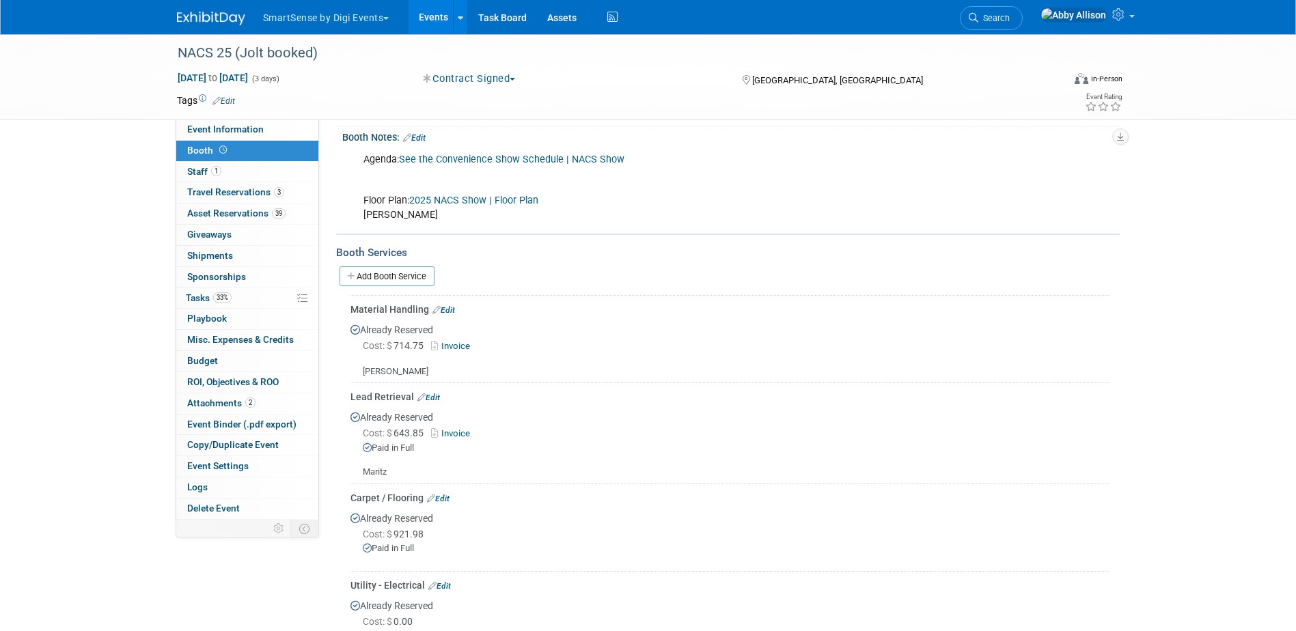
click at [430, 397] on link "Edit" at bounding box center [428, 398] width 23 height 10
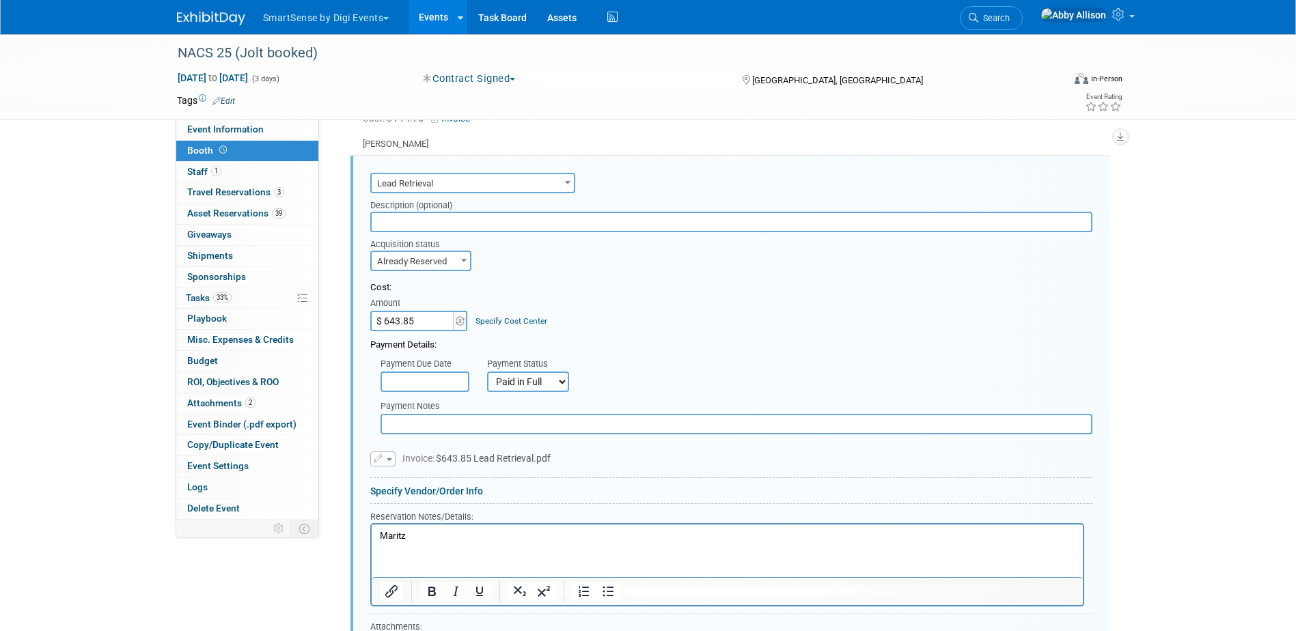
scroll to position [0, 0]
click at [420, 538] on p "Maritz" at bounding box center [726, 536] width 695 height 13
click at [477, 543] on html "Maritz/ SWAP" at bounding box center [726, 534] width 711 height 18
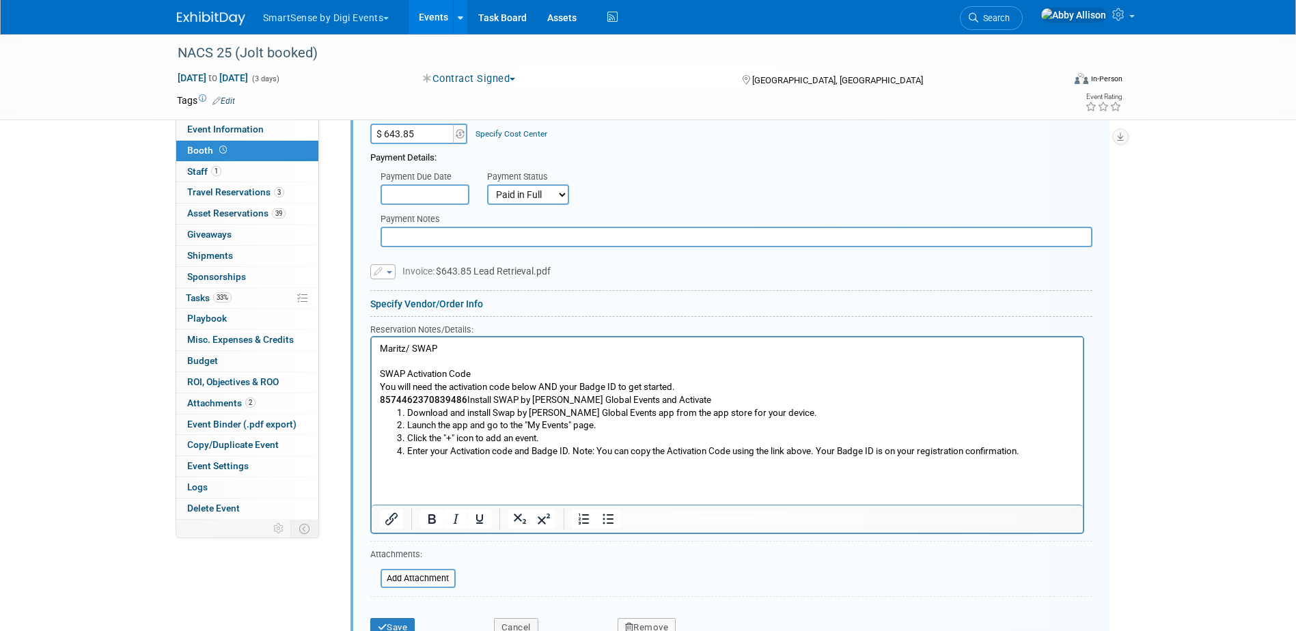
scroll to position [624, 0]
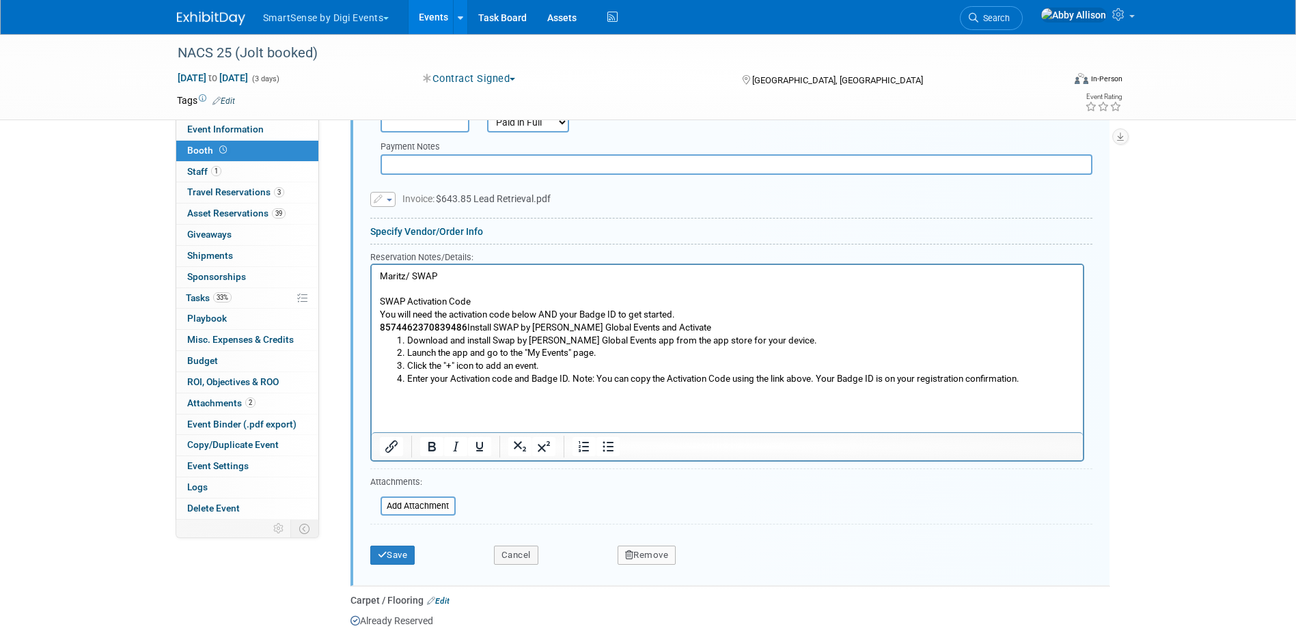
click at [460, 398] on html "Maritz/ SWAP SWAP Activation Code You will need the activation code below AND y…" at bounding box center [726, 331] width 711 height 133
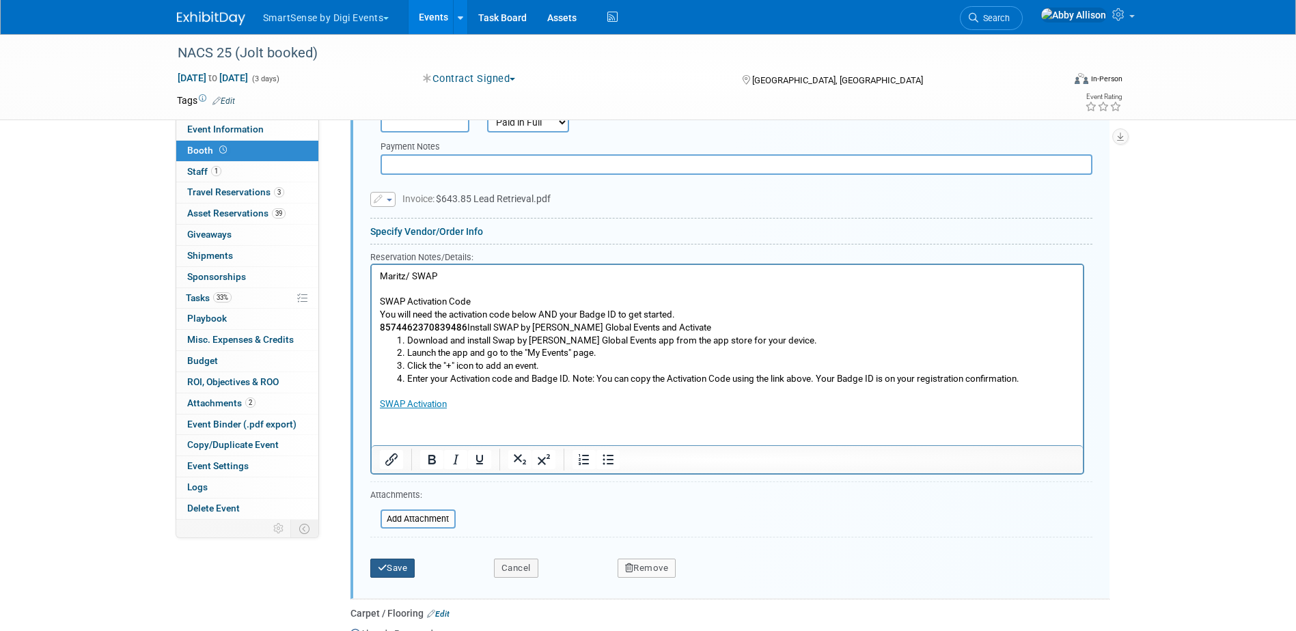
click at [393, 570] on button "Save" at bounding box center [392, 568] width 45 height 19
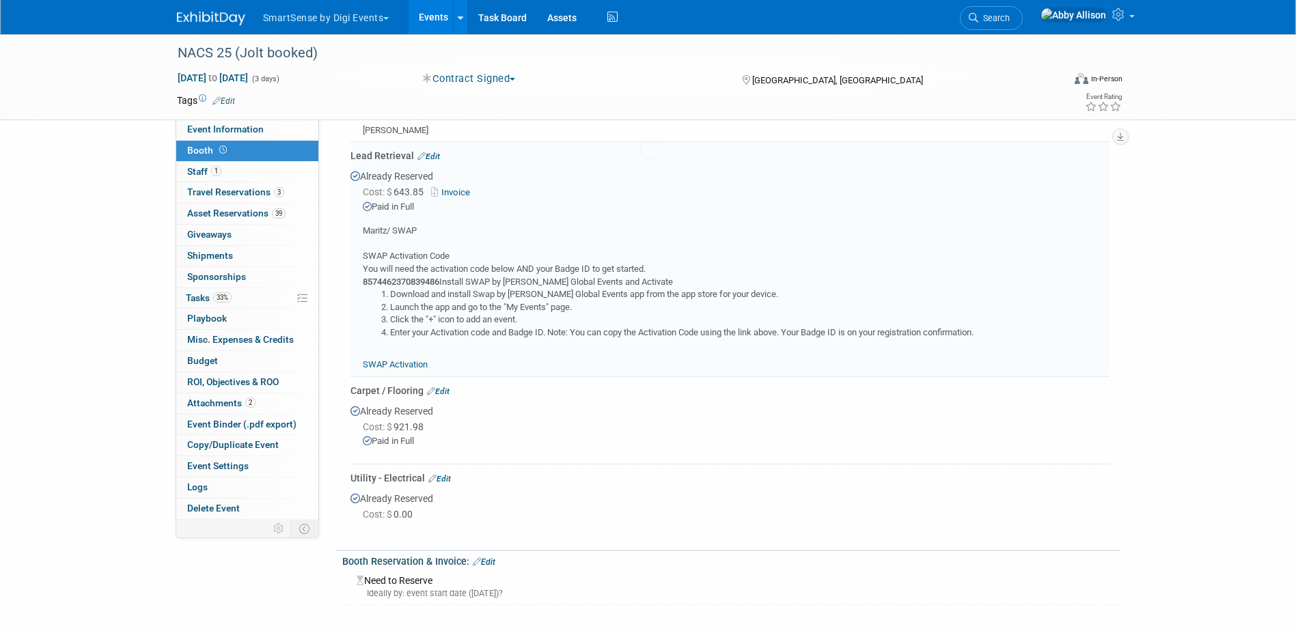
scroll to position [364, 0]
